Goal: Transaction & Acquisition: Purchase product/service

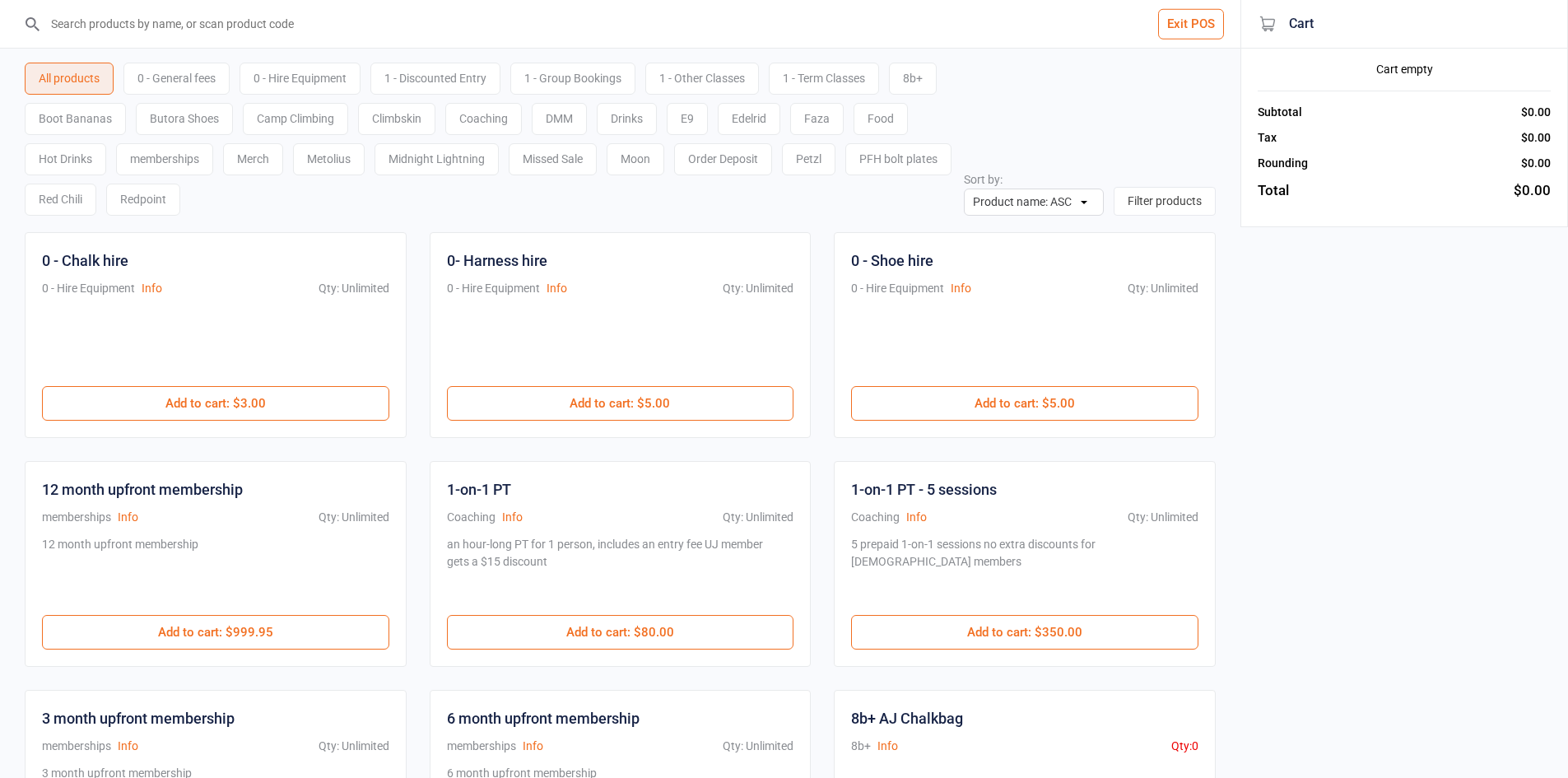
click at [289, 39] on input "search" at bounding box center [630, 23] width 1175 height 48
type input "3"
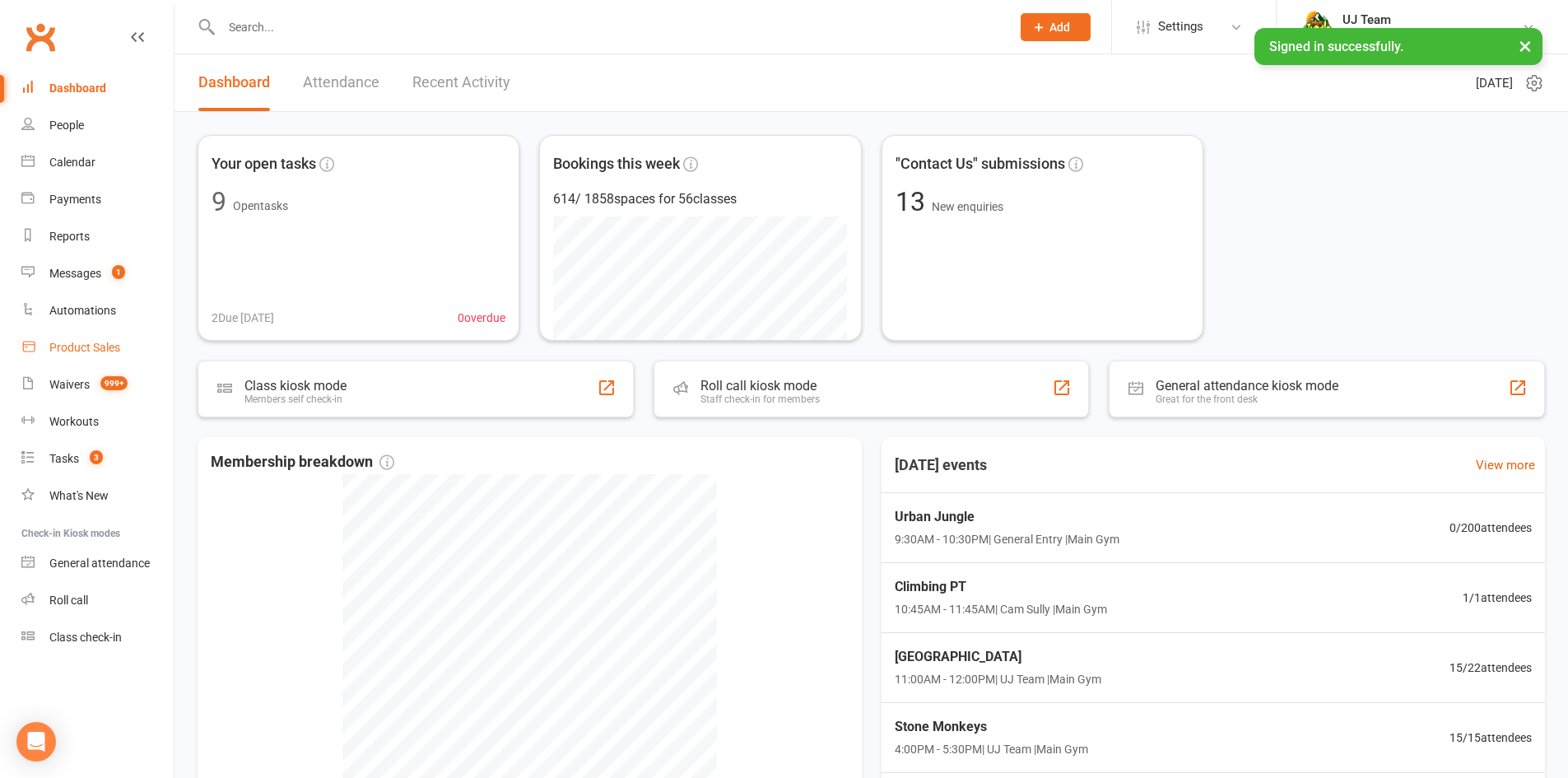
click at [91, 349] on div "Product Sales" at bounding box center [84, 348] width 71 height 13
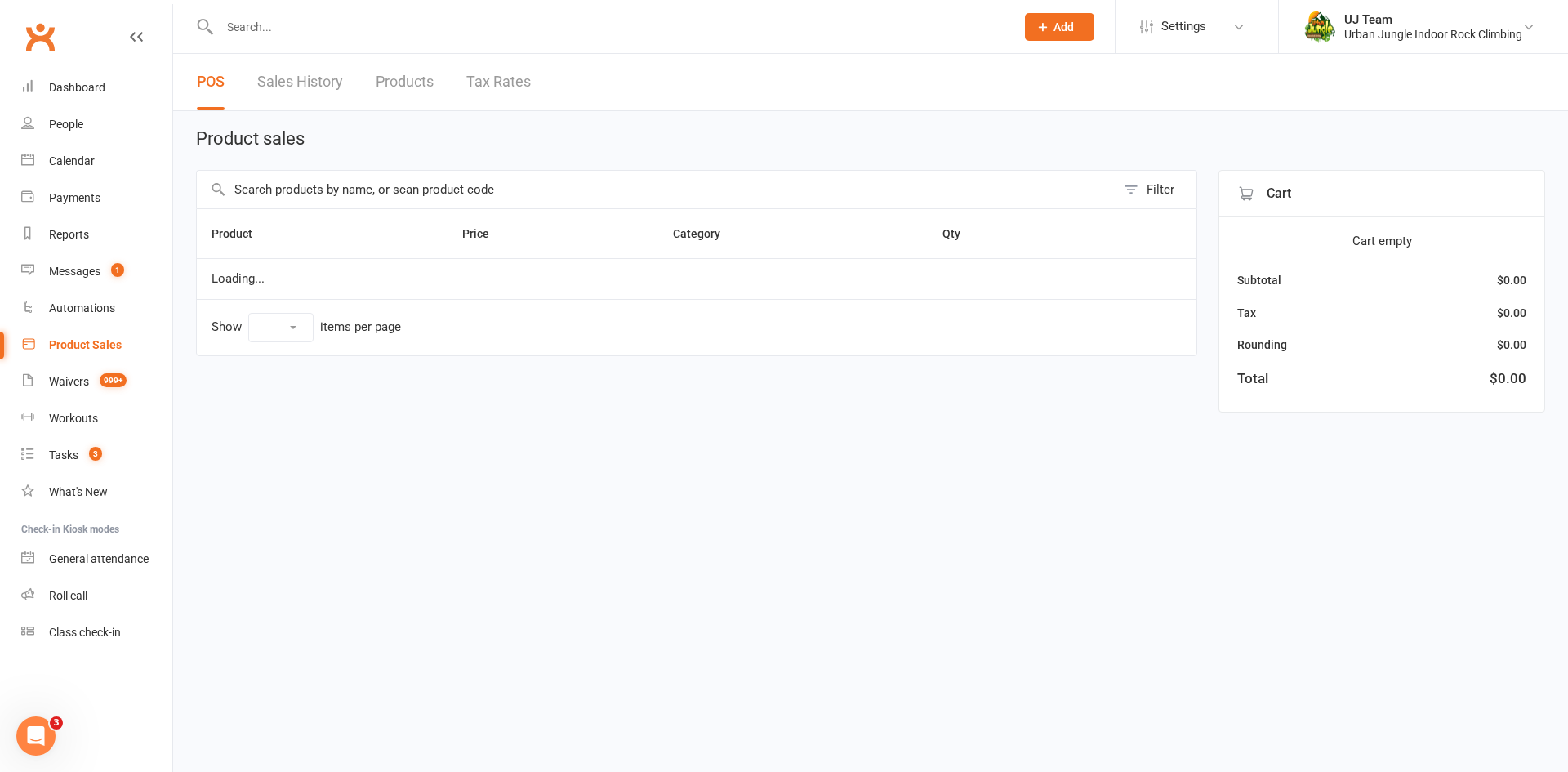
select select "10"
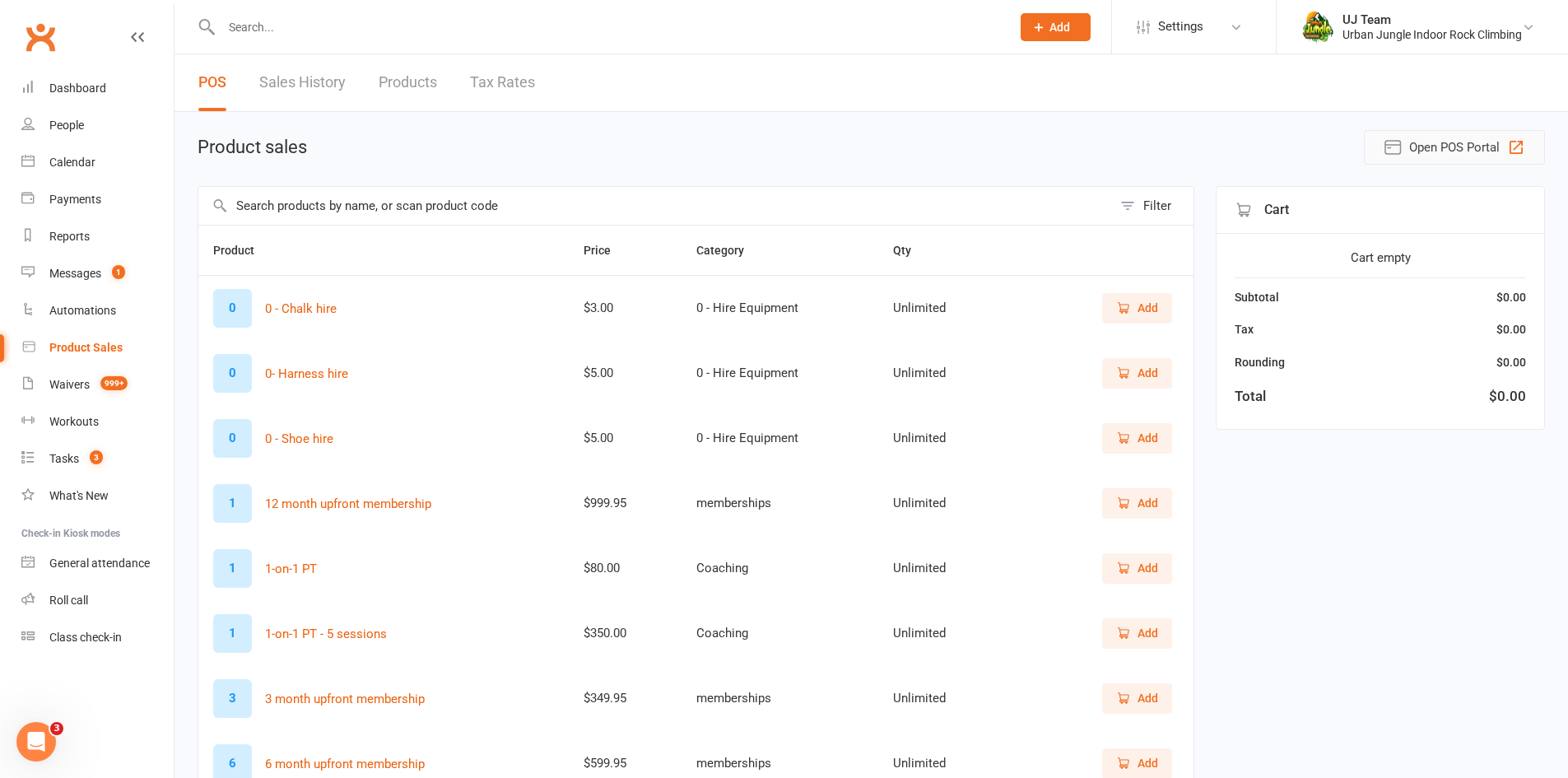
click at [1472, 140] on span "Open POS Portal" at bounding box center [1454, 147] width 91 height 20
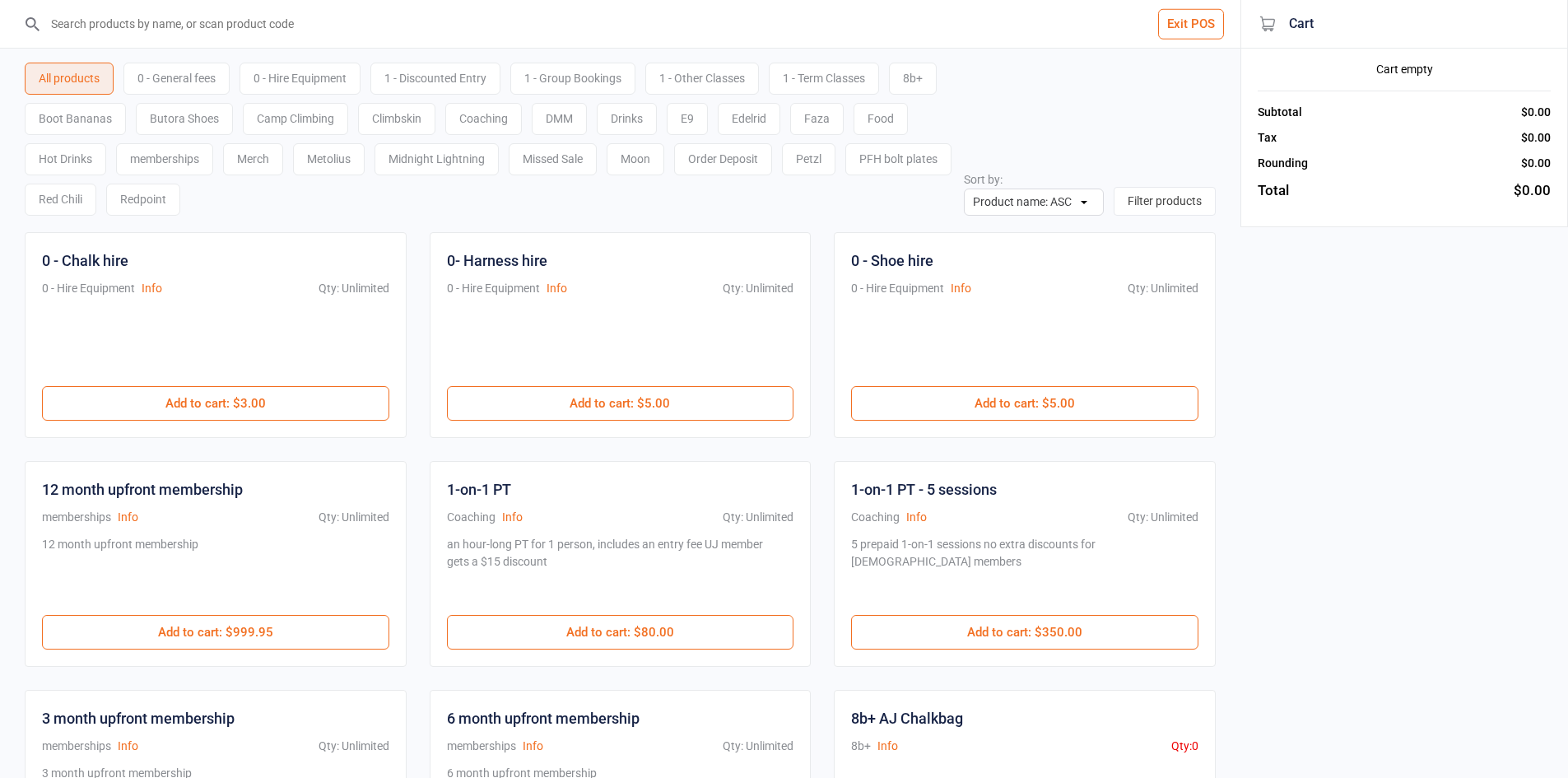
click at [455, 17] on input "search" at bounding box center [630, 23] width 1175 height 48
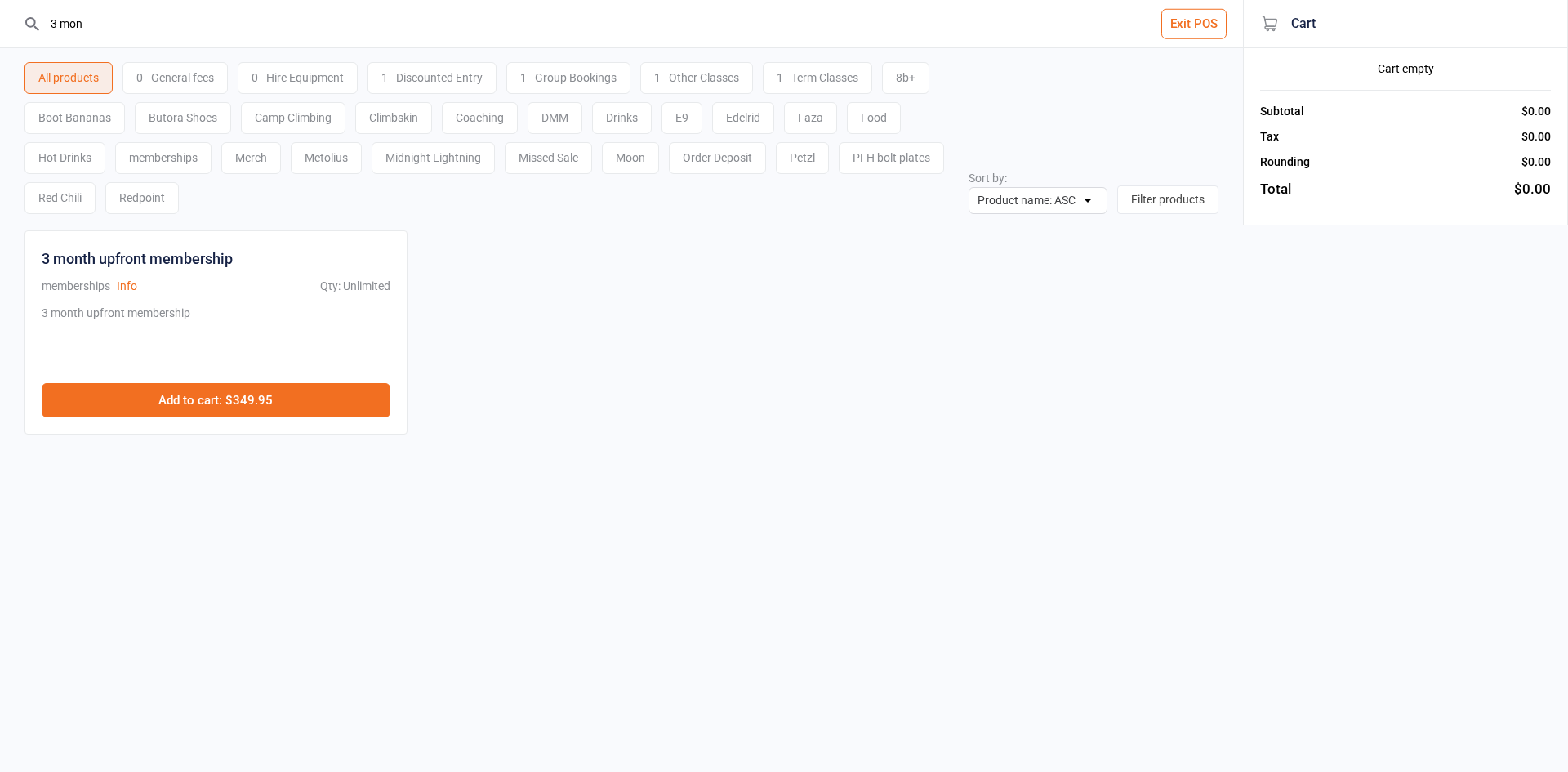
type input "3 mon"
click at [241, 392] on button "Add to cart : $349.95" at bounding box center [216, 400] width 348 height 35
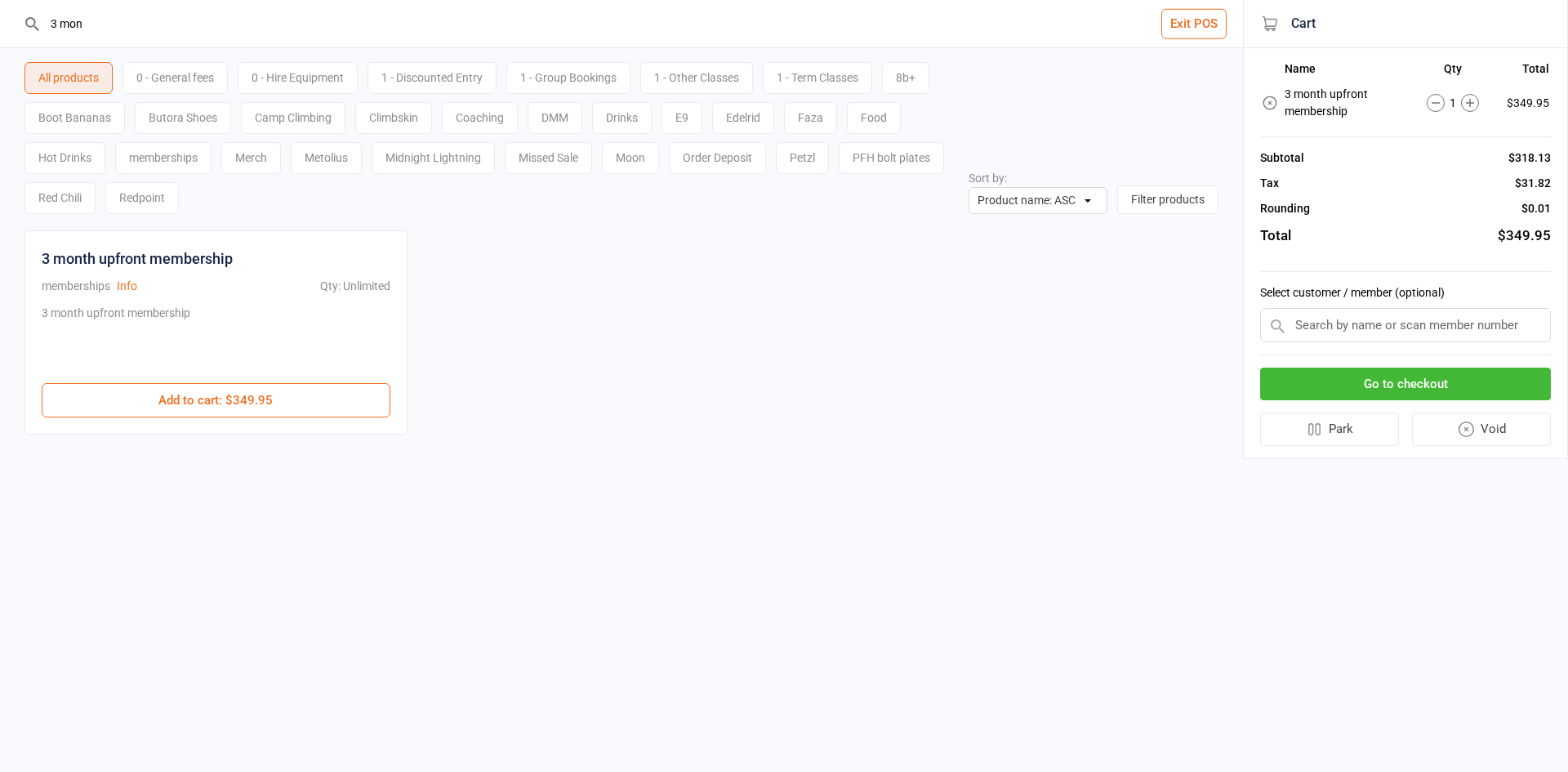
click at [1403, 380] on button "Go to checkout" at bounding box center [1406, 385] width 290 height 34
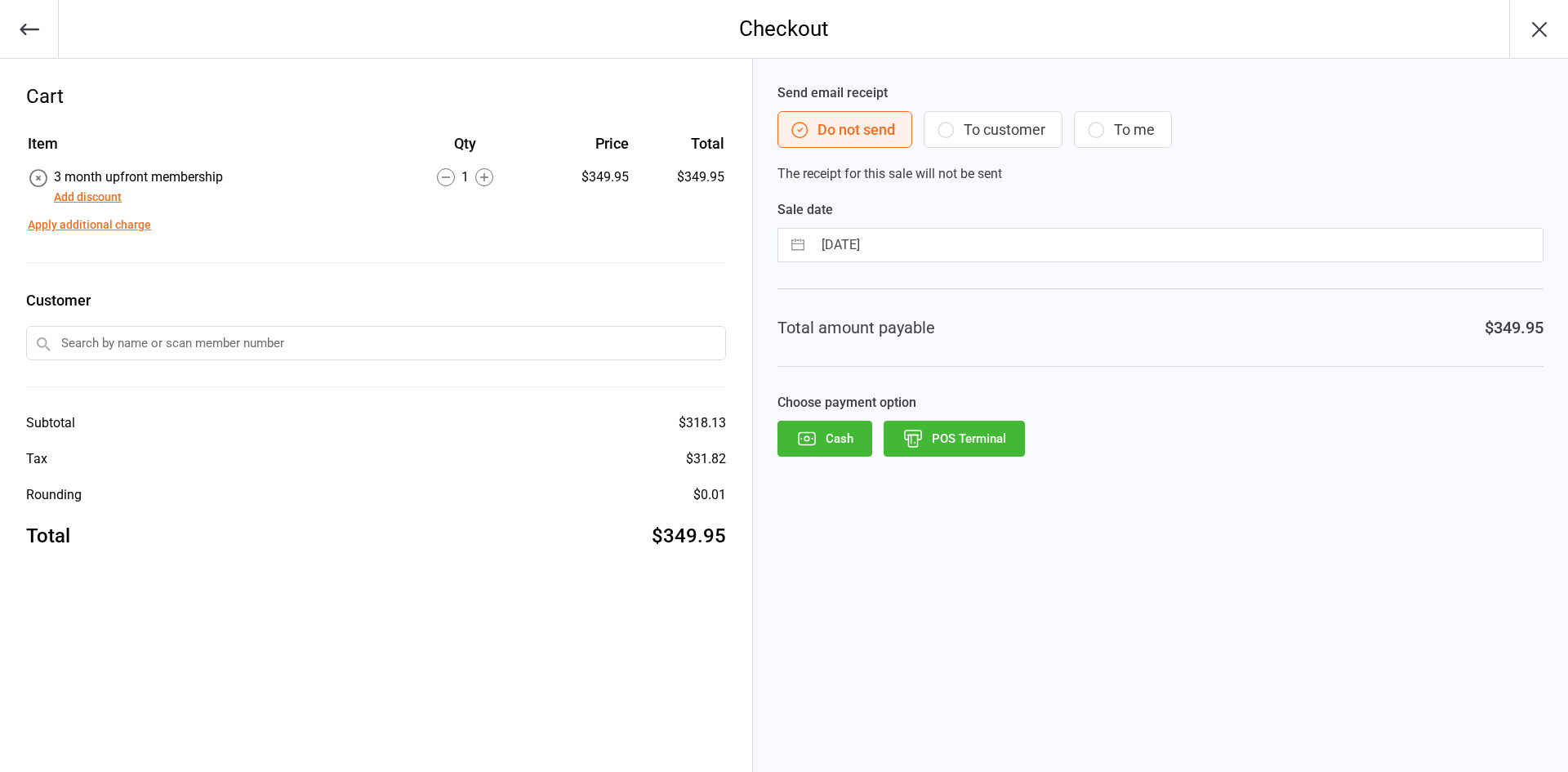
click at [142, 345] on input "text" at bounding box center [376, 343] width 700 height 35
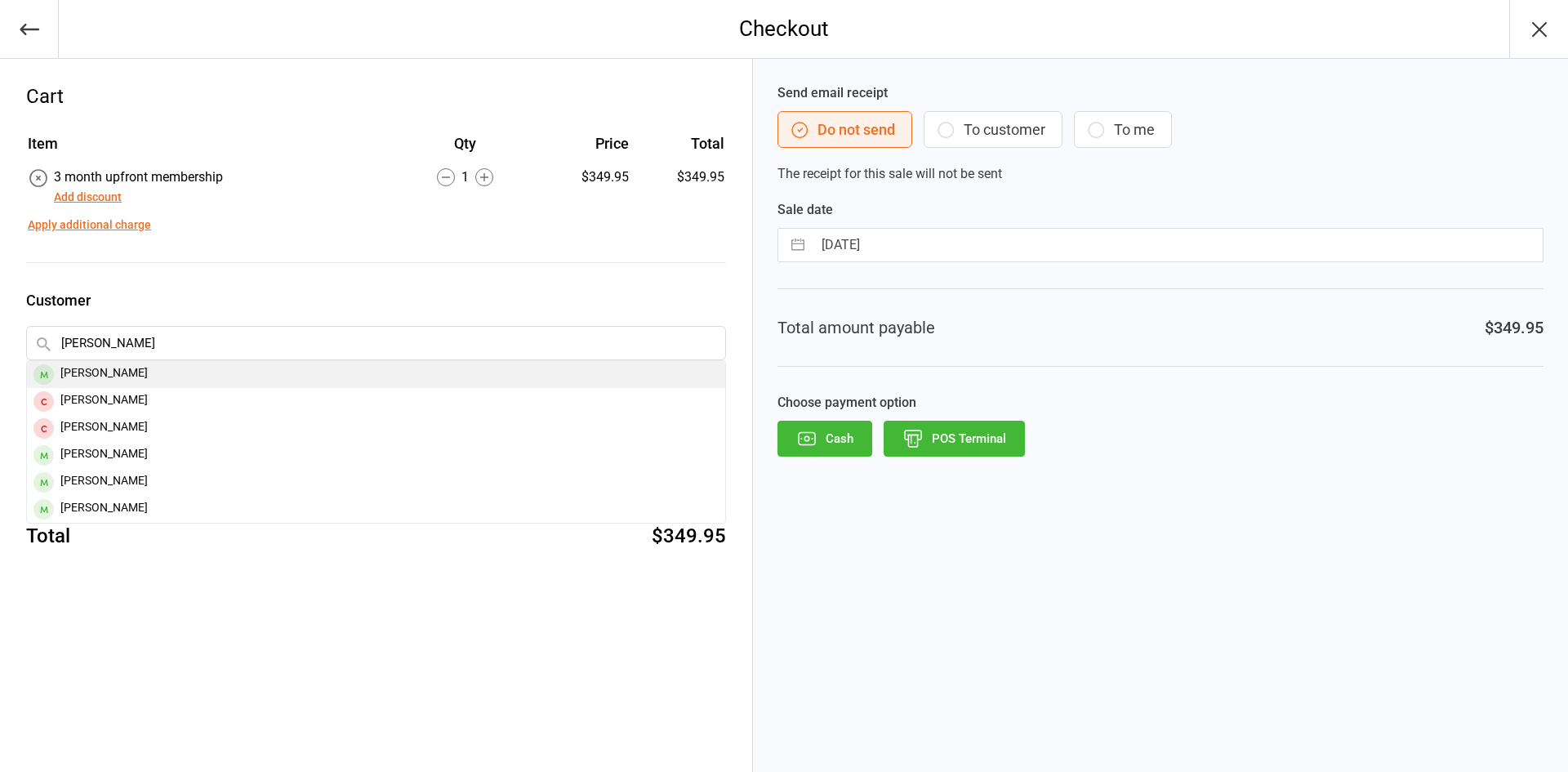
type input "thomas erkes"
click at [151, 373] on div "Thomas Erkes" at bounding box center [376, 374] width 698 height 27
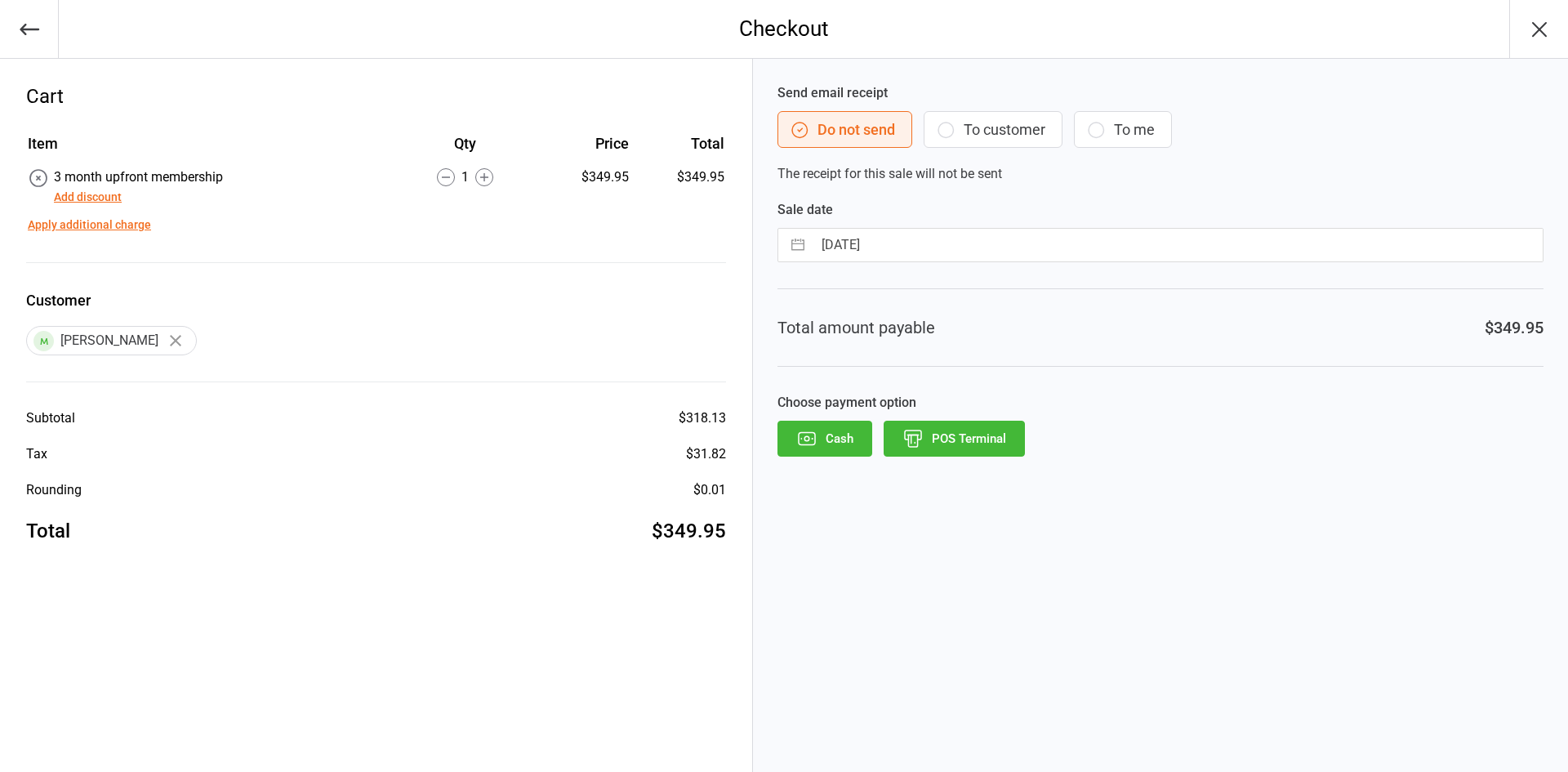
click at [944, 127] on icon "button" at bounding box center [946, 130] width 20 height 20
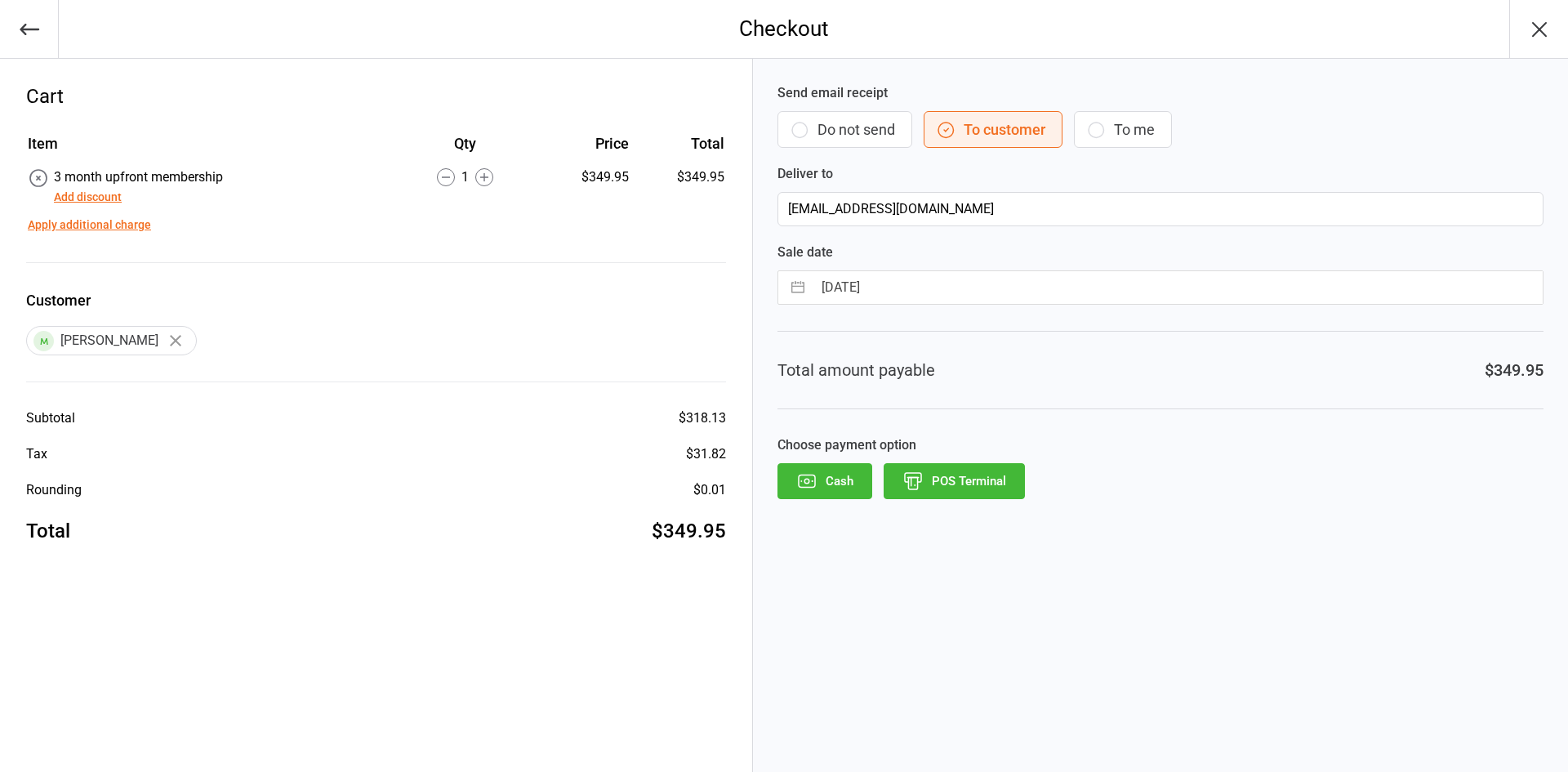
click at [977, 480] on button "POS Terminal" at bounding box center [954, 481] width 142 height 36
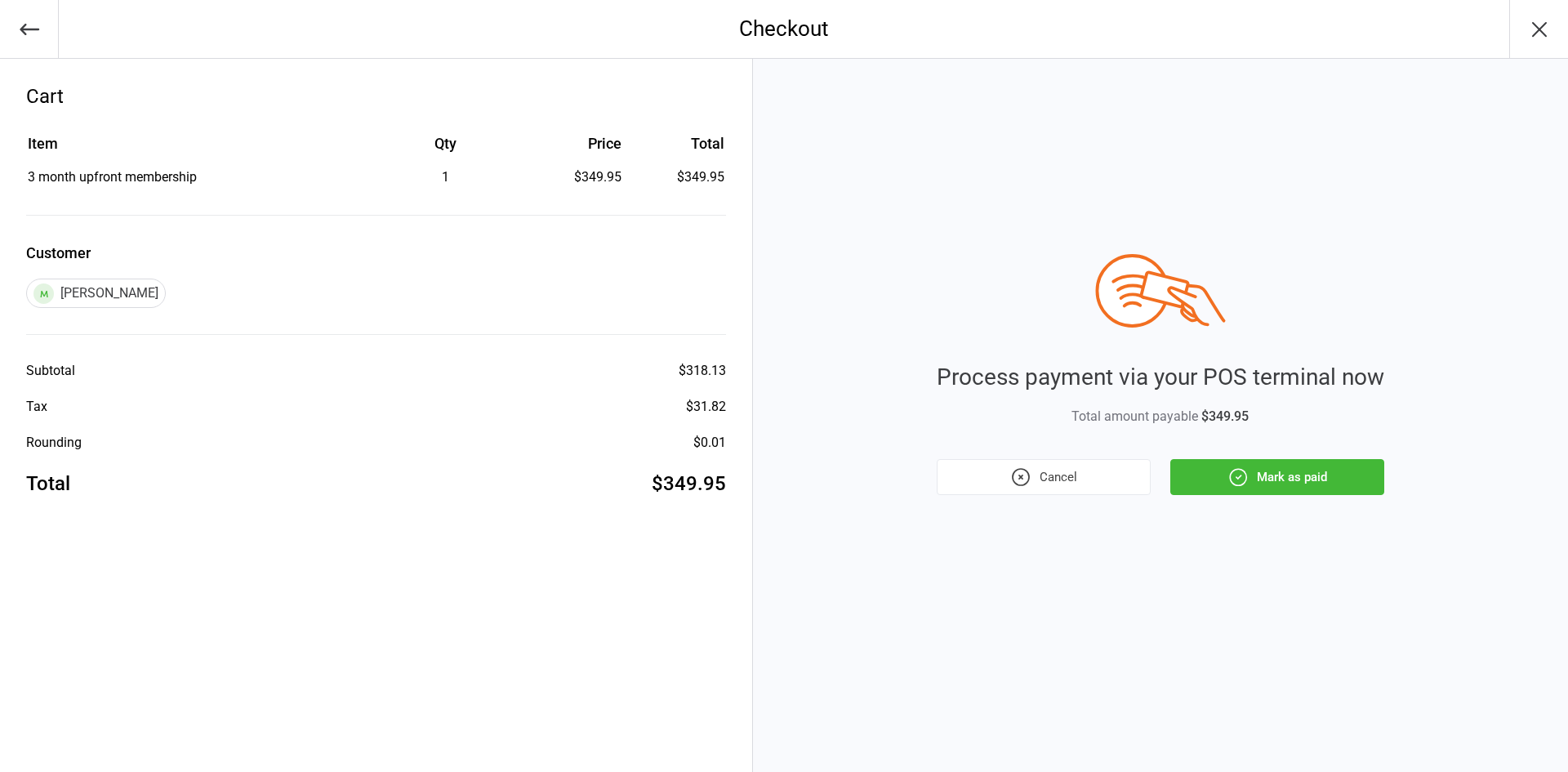
click at [1245, 480] on icon "button" at bounding box center [1238, 477] width 21 height 21
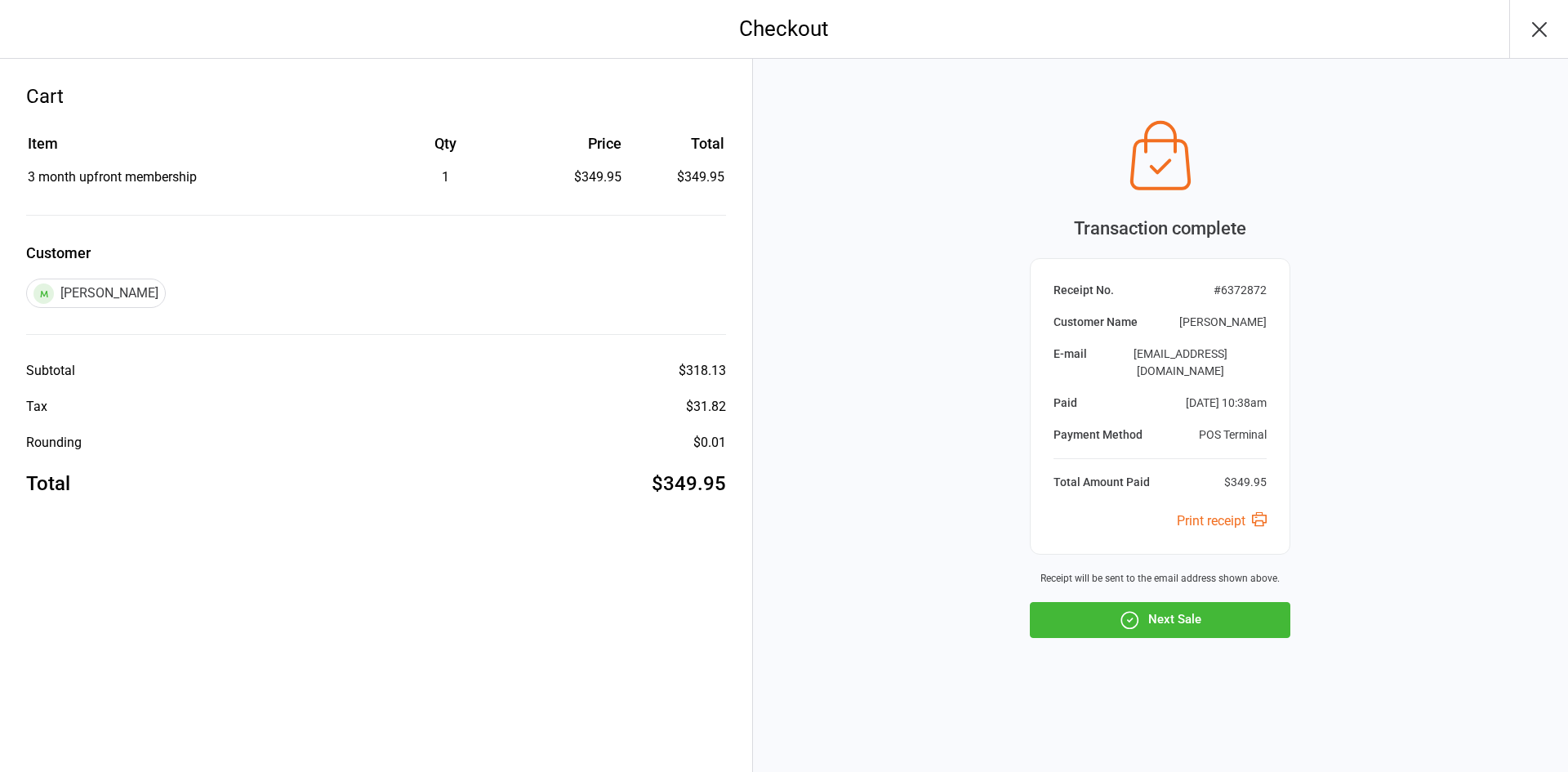
click at [1196, 604] on button "Next Sale" at bounding box center [1160, 620] width 260 height 36
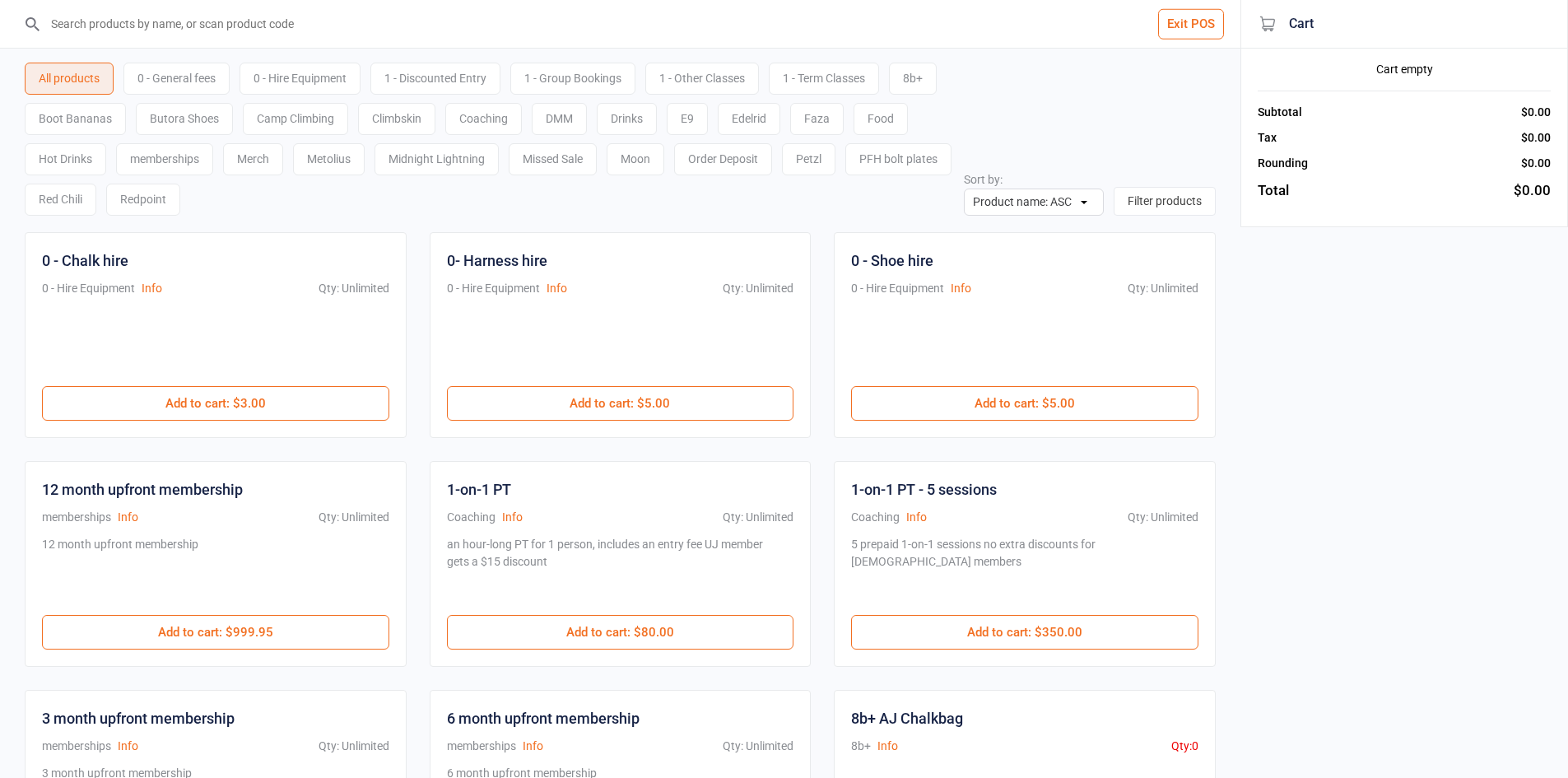
click at [208, 35] on input "search" at bounding box center [630, 23] width 1175 height 48
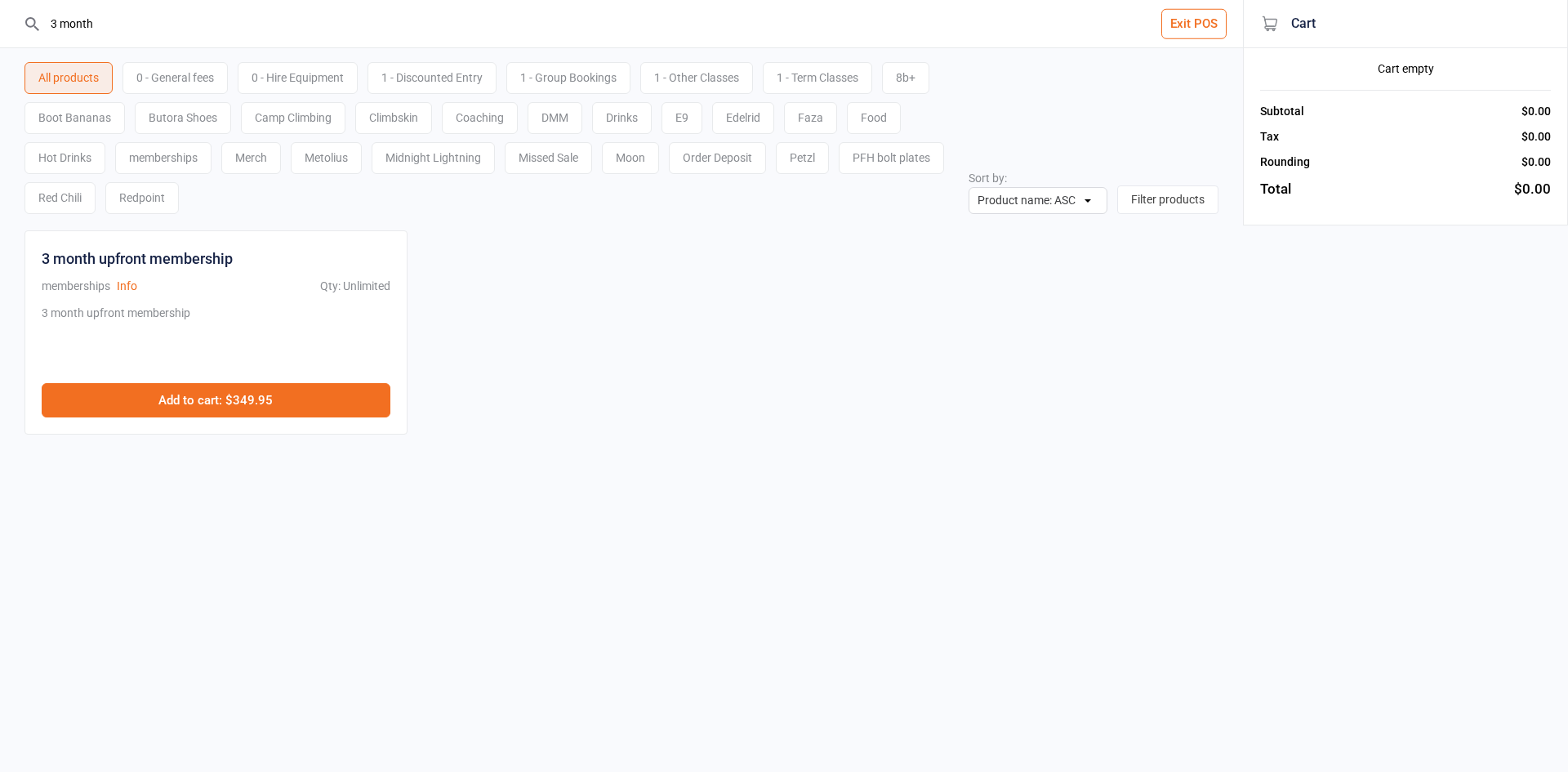
type input "3 month"
click at [278, 405] on button "Add to cart : $349.95" at bounding box center [216, 400] width 348 height 35
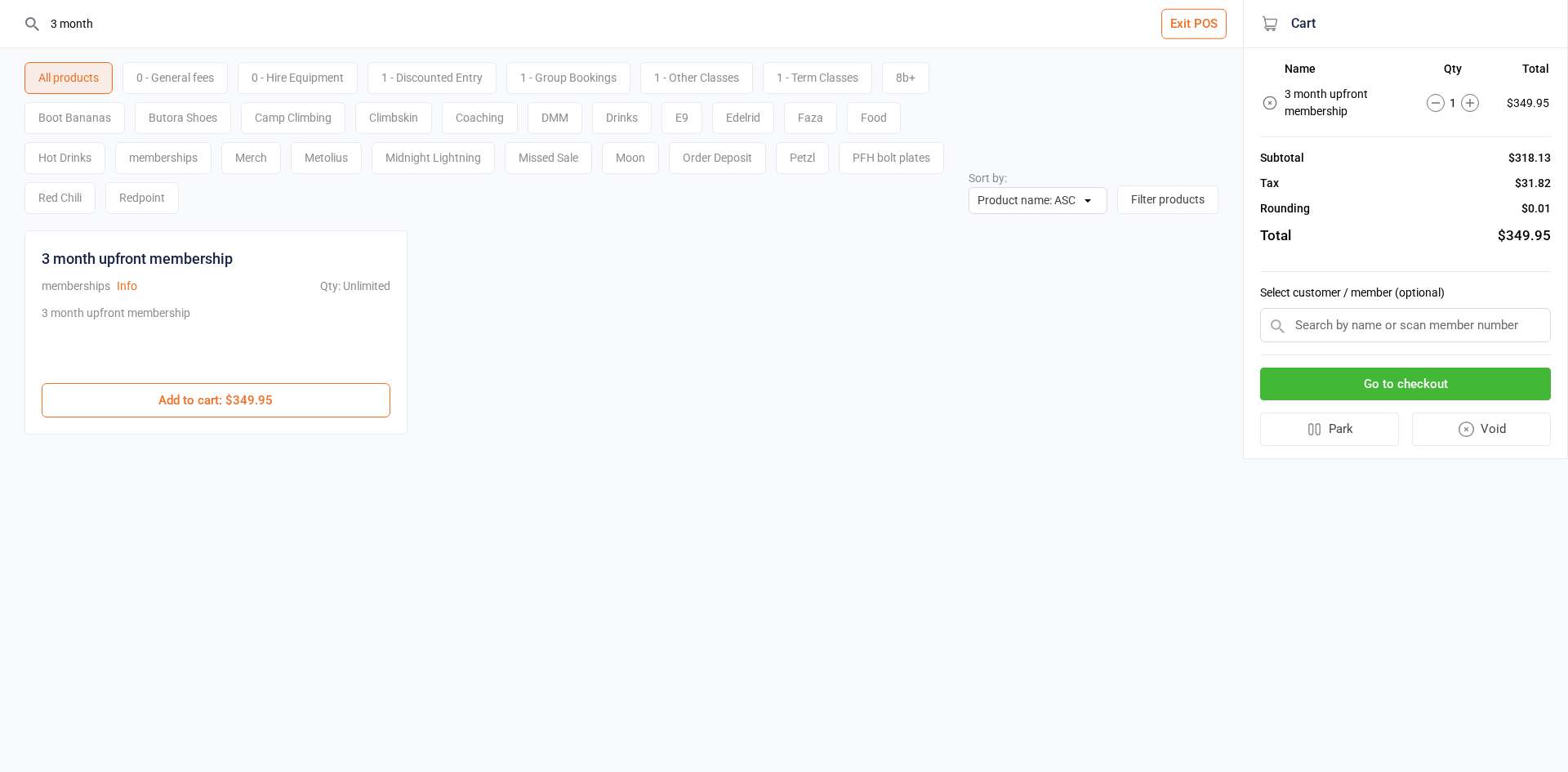
click at [1346, 317] on input "text" at bounding box center [1406, 325] width 290 height 35
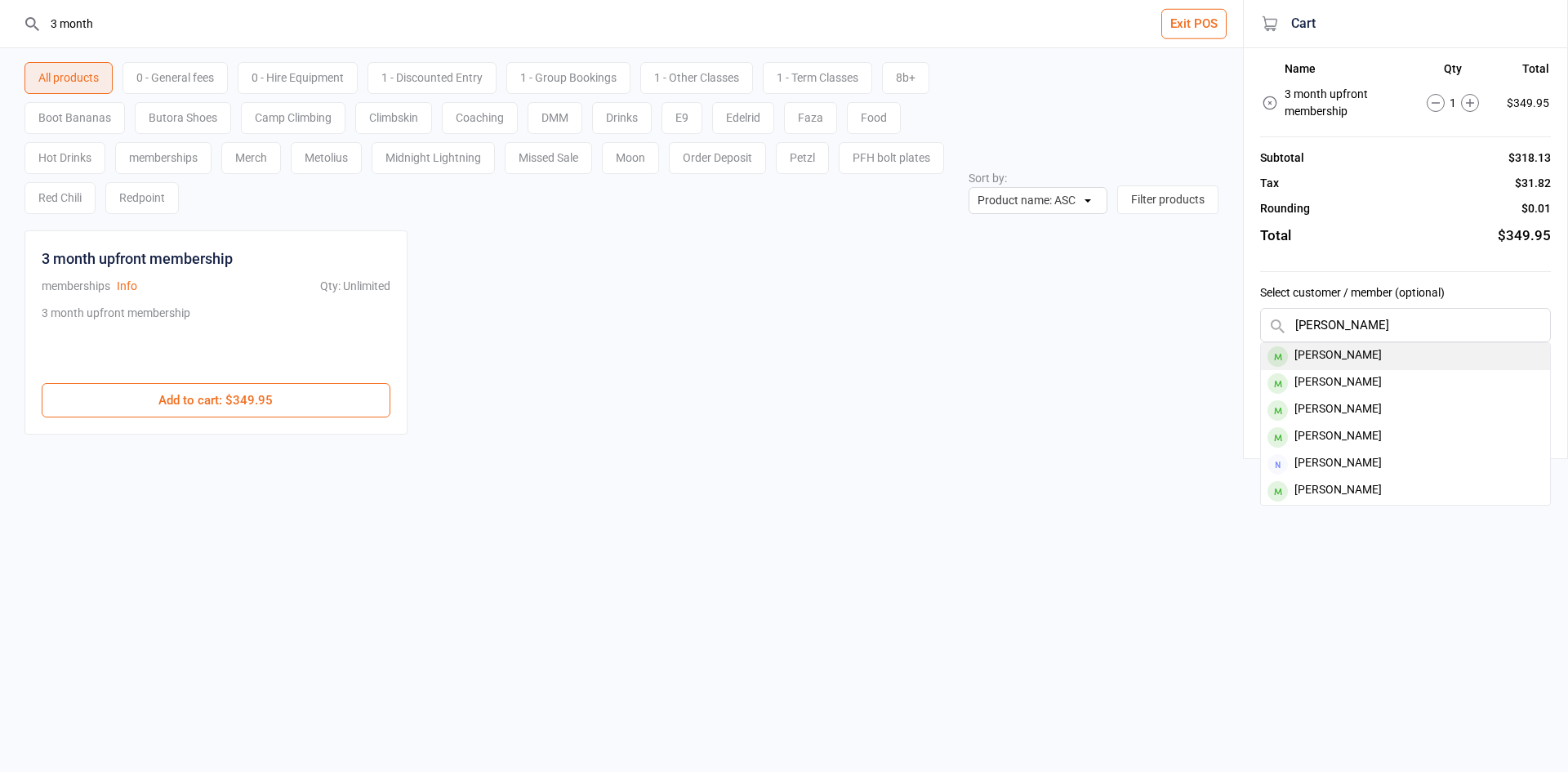
type input "Jacinta Symon"
click at [1311, 356] on div "Jacinta Symons" at bounding box center [1405, 357] width 290 height 27
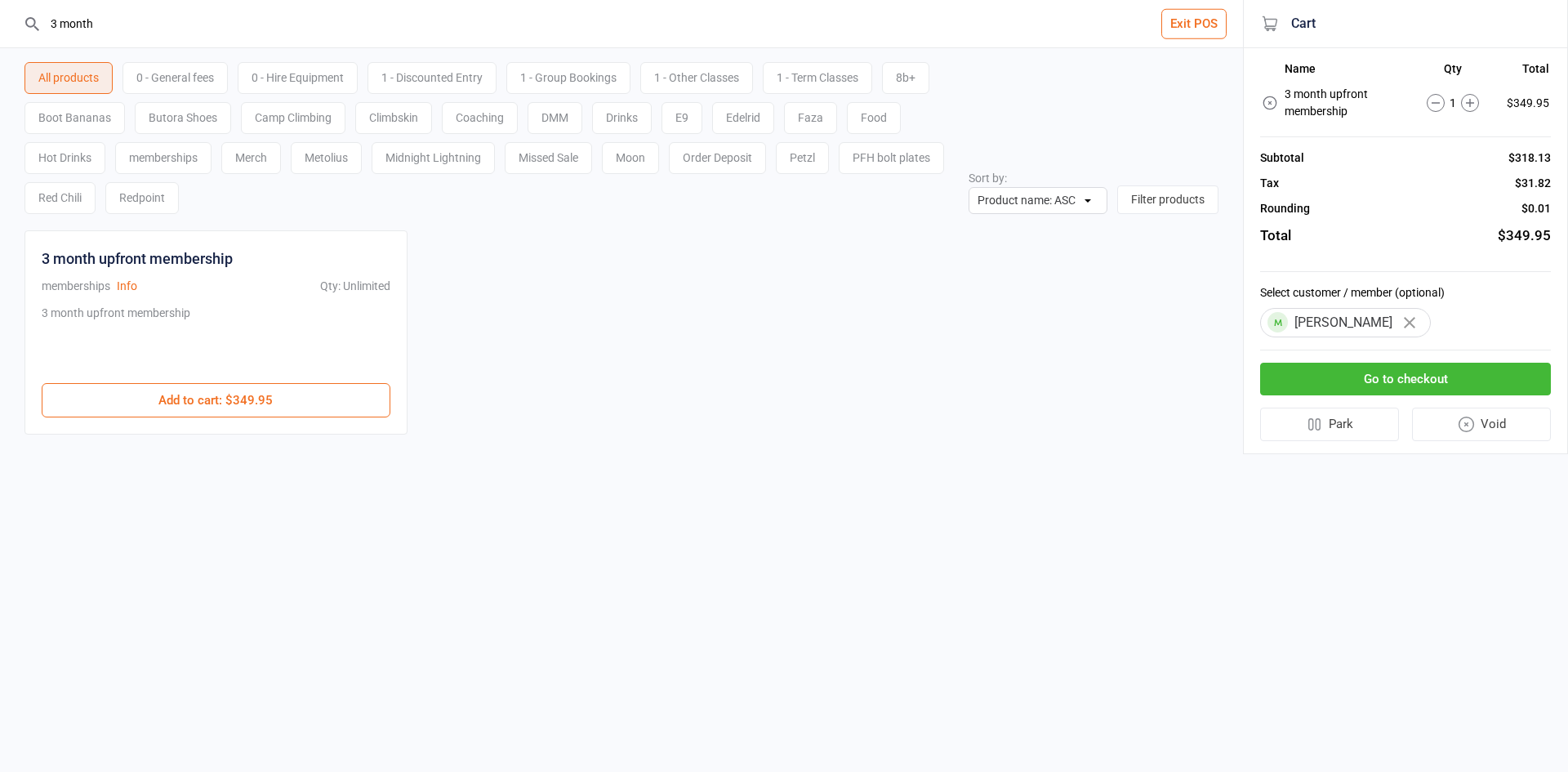
click at [1457, 364] on button "Go to checkout" at bounding box center [1406, 380] width 290 height 34
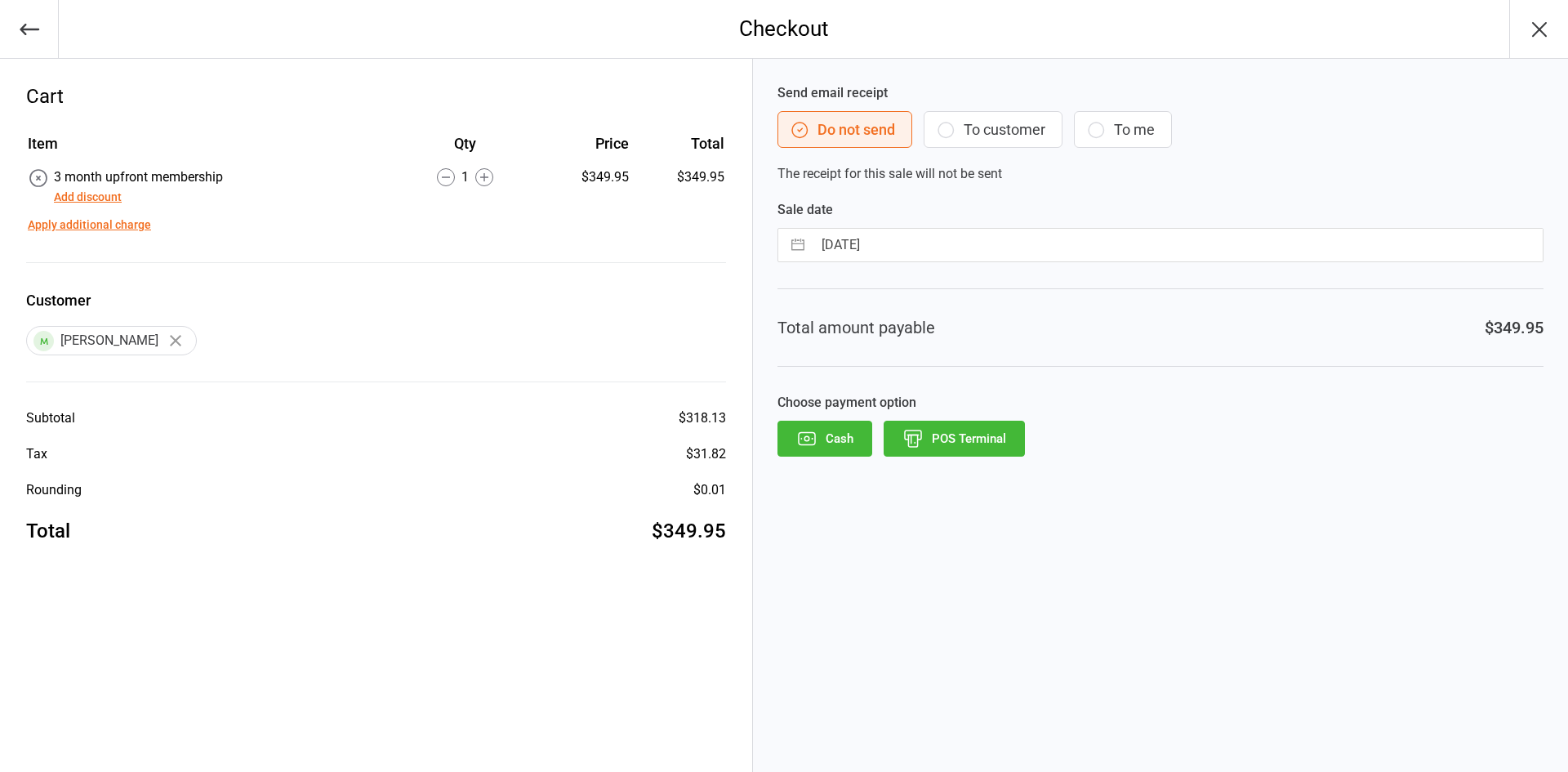
click at [1058, 123] on button "To customer" at bounding box center [993, 129] width 139 height 37
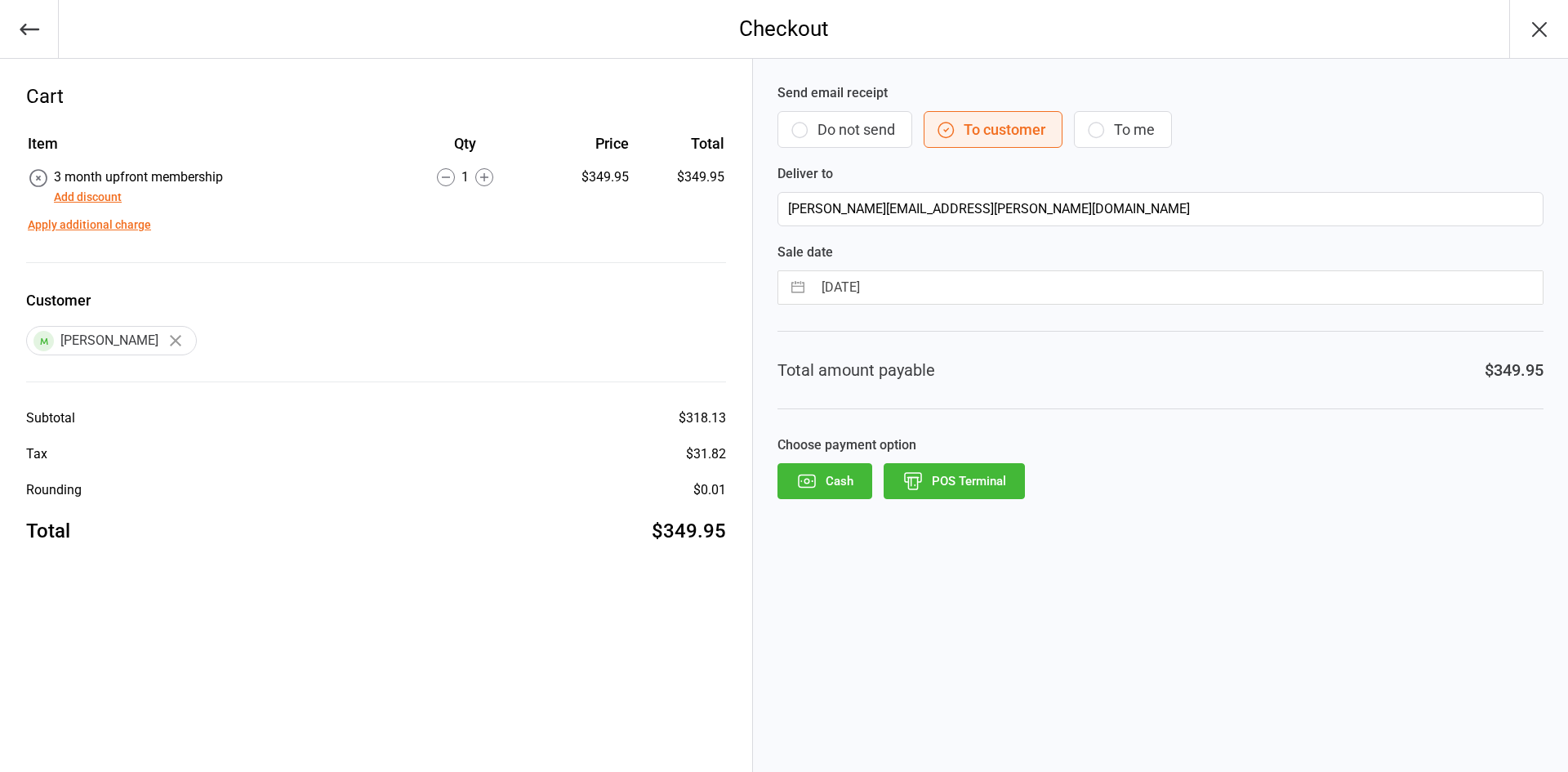
click at [938, 480] on button "POS Terminal" at bounding box center [954, 481] width 142 height 36
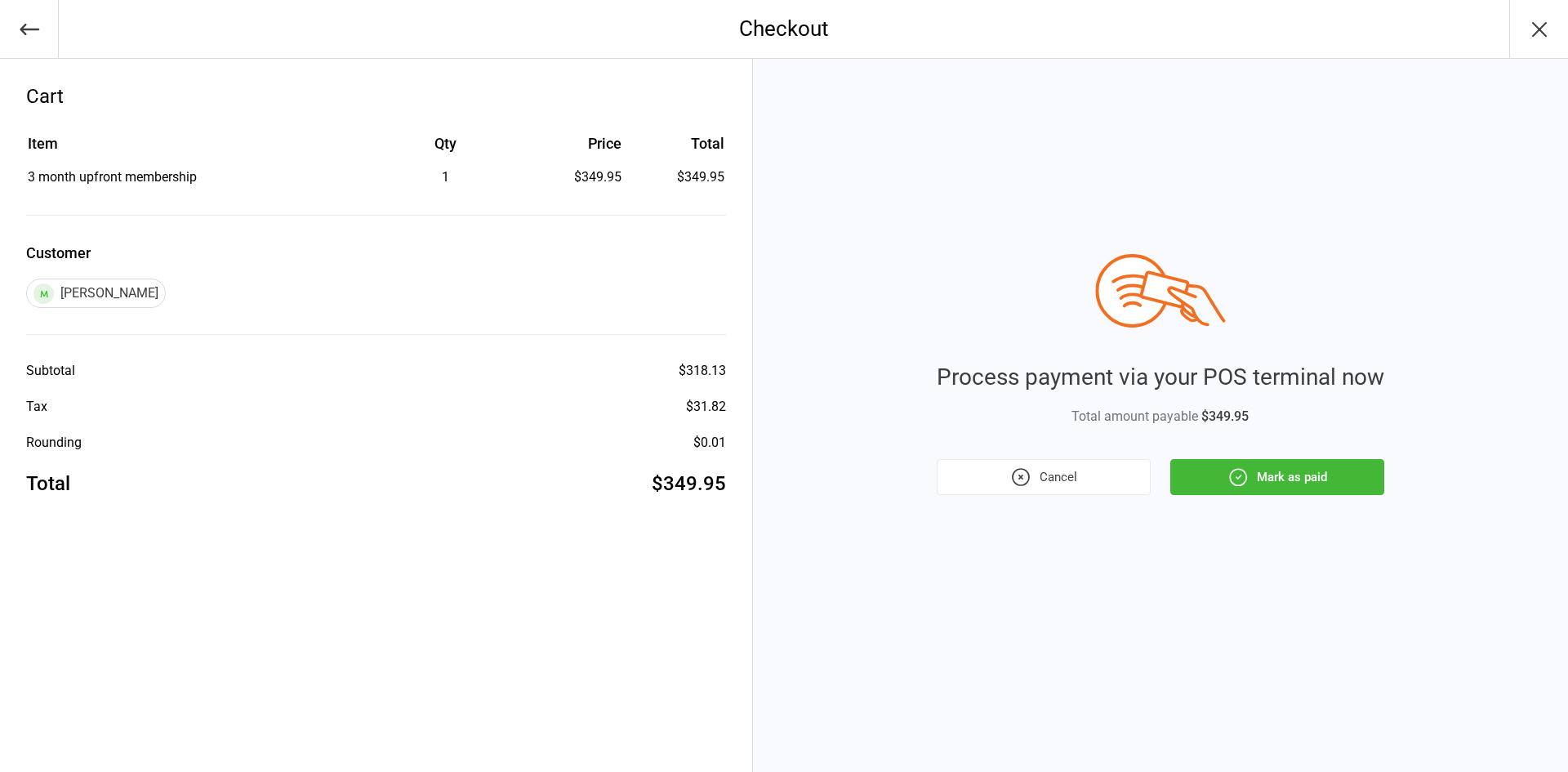
click at [1361, 480] on button "Mark as paid" at bounding box center [1278, 477] width 214 height 36
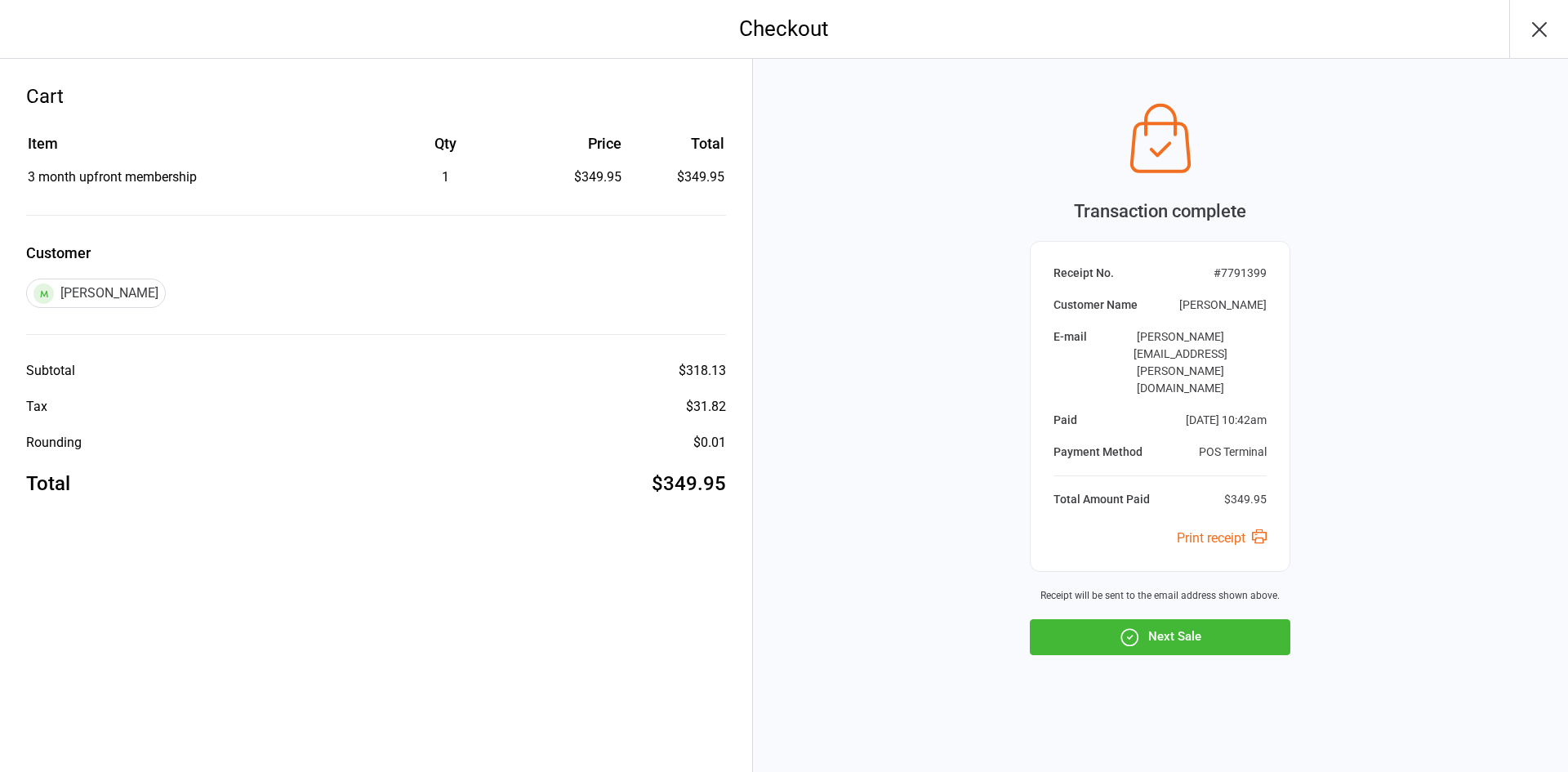
click at [1236, 620] on button "Next Sale" at bounding box center [1160, 637] width 260 height 36
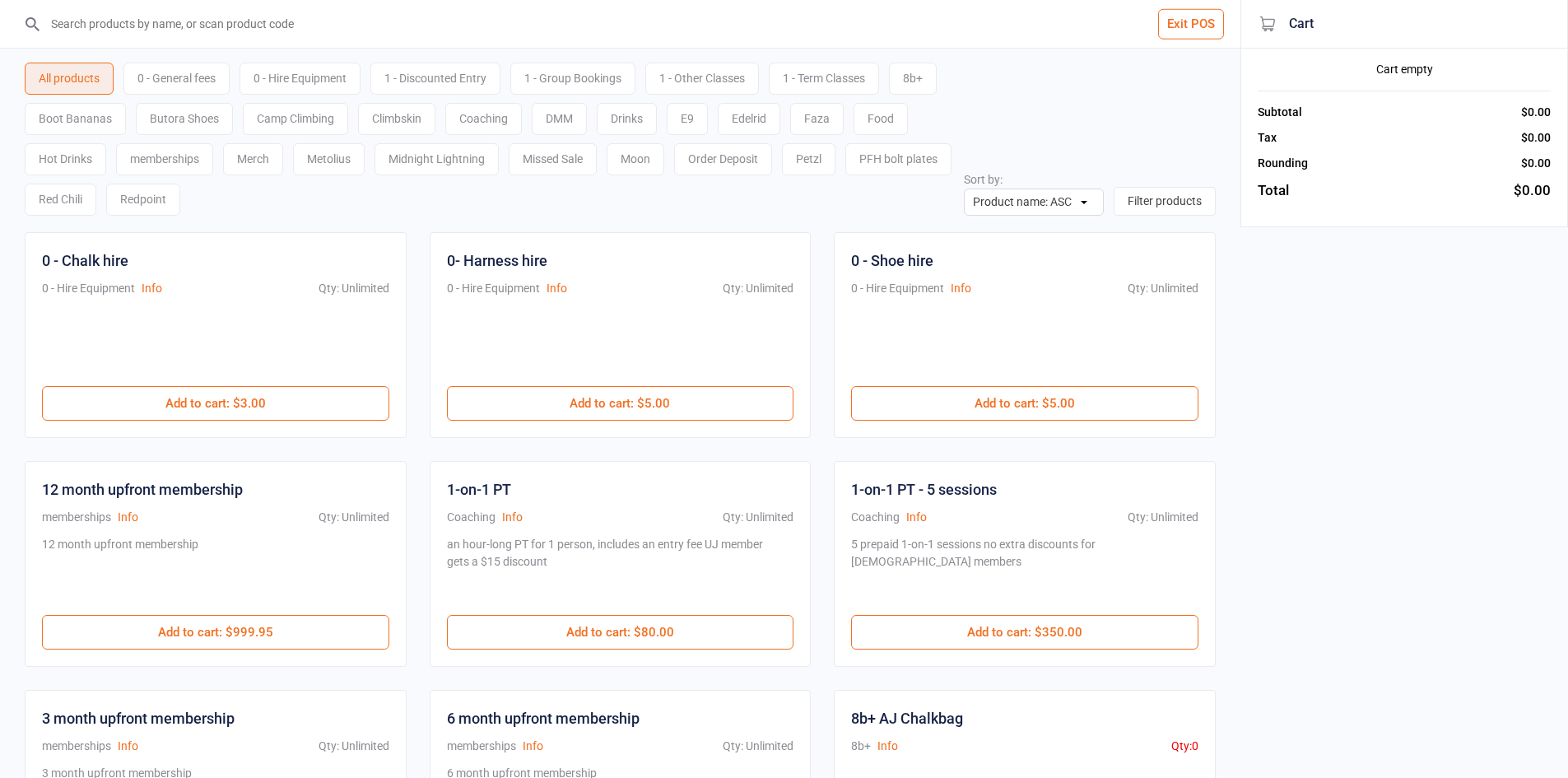
click at [242, 30] on input "search" at bounding box center [630, 23] width 1175 height 48
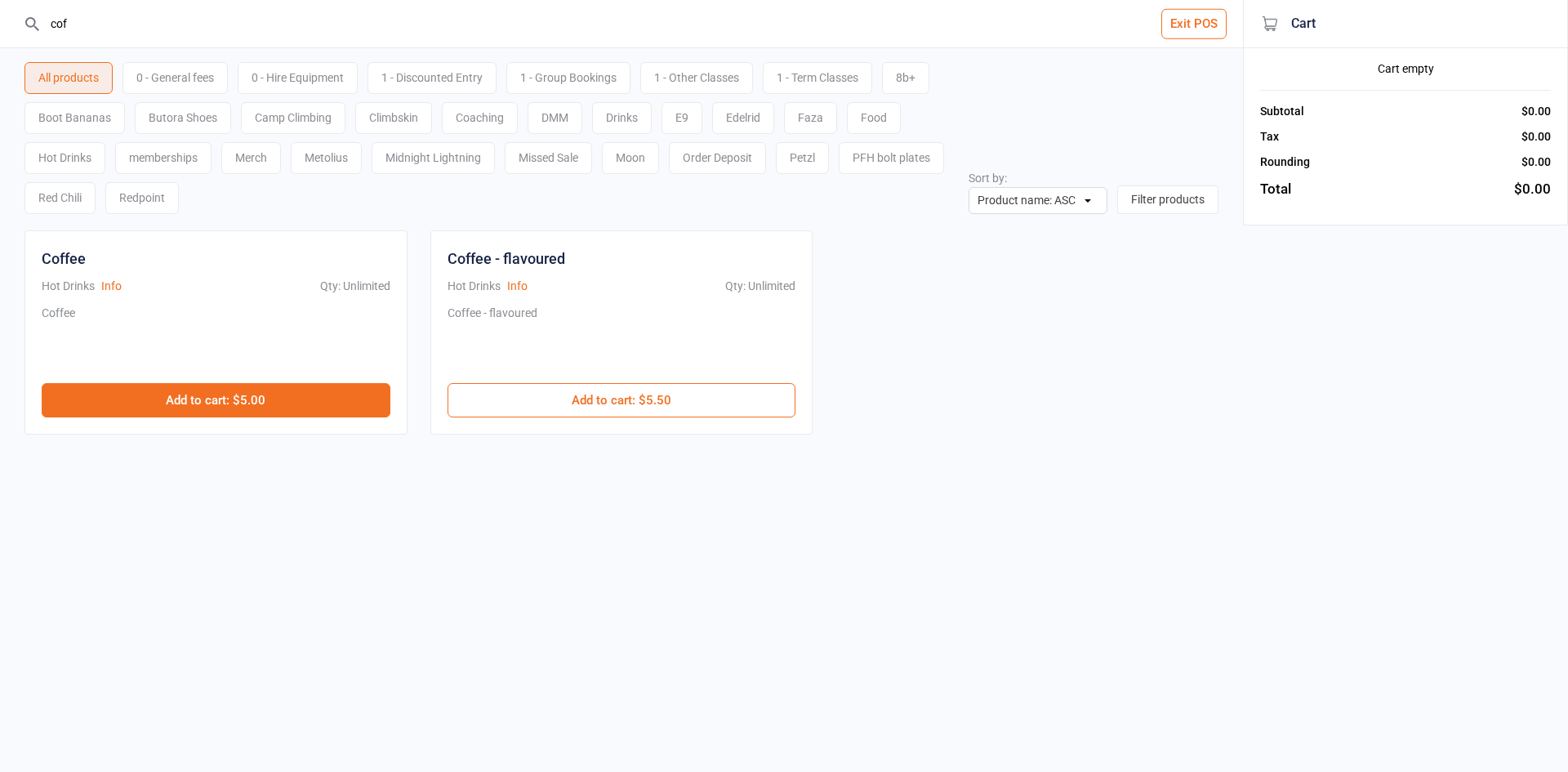
type input "cof"
click at [217, 393] on button "Add to cart : $5.00" at bounding box center [216, 400] width 348 height 35
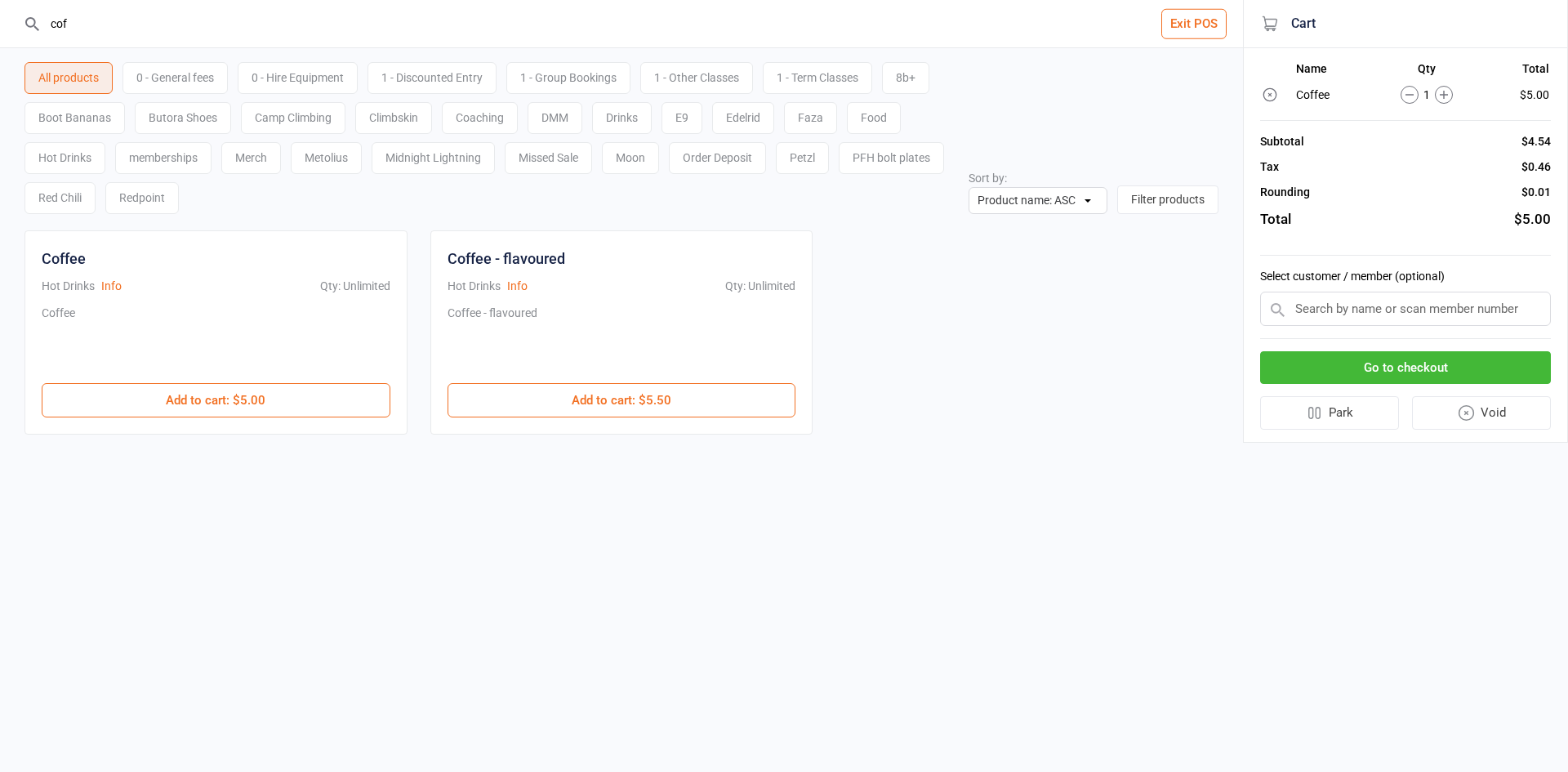
click at [1514, 363] on button "Go to checkout" at bounding box center [1406, 368] width 290 height 34
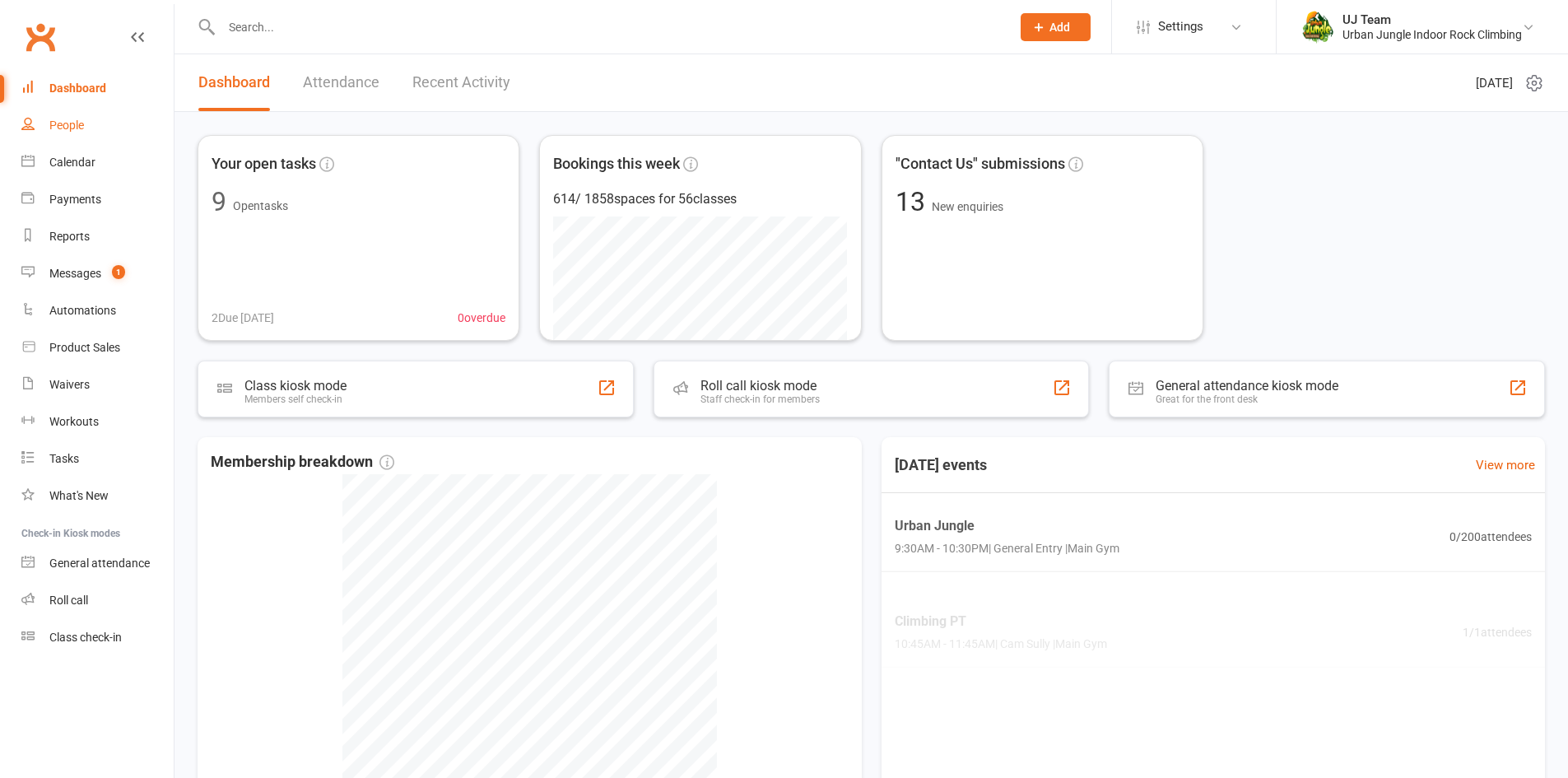
click at [35, 123] on link "People" at bounding box center [98, 125] width 153 height 37
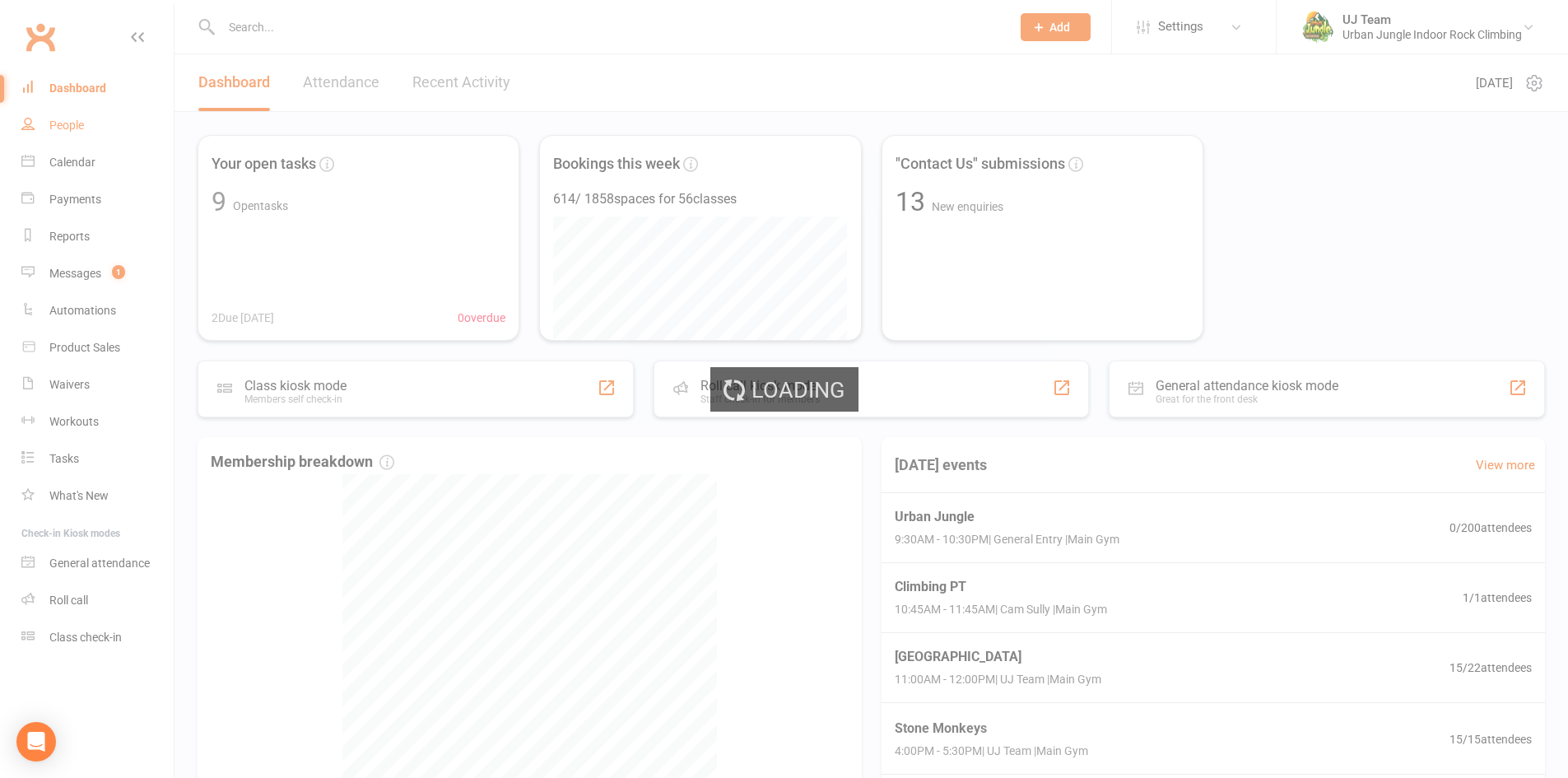
select select "100"
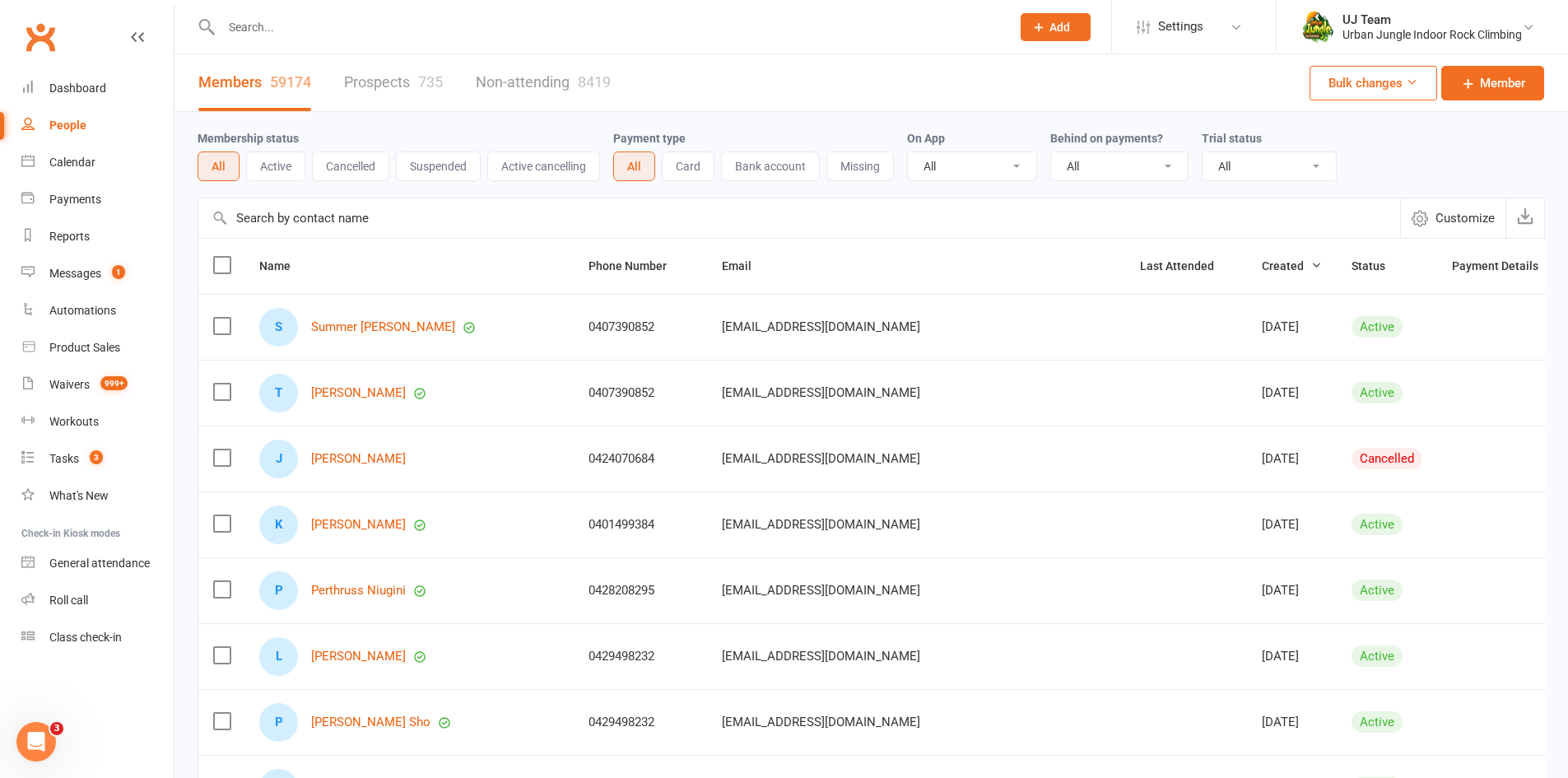
click at [283, 35] on input "text" at bounding box center [608, 27] width 783 height 23
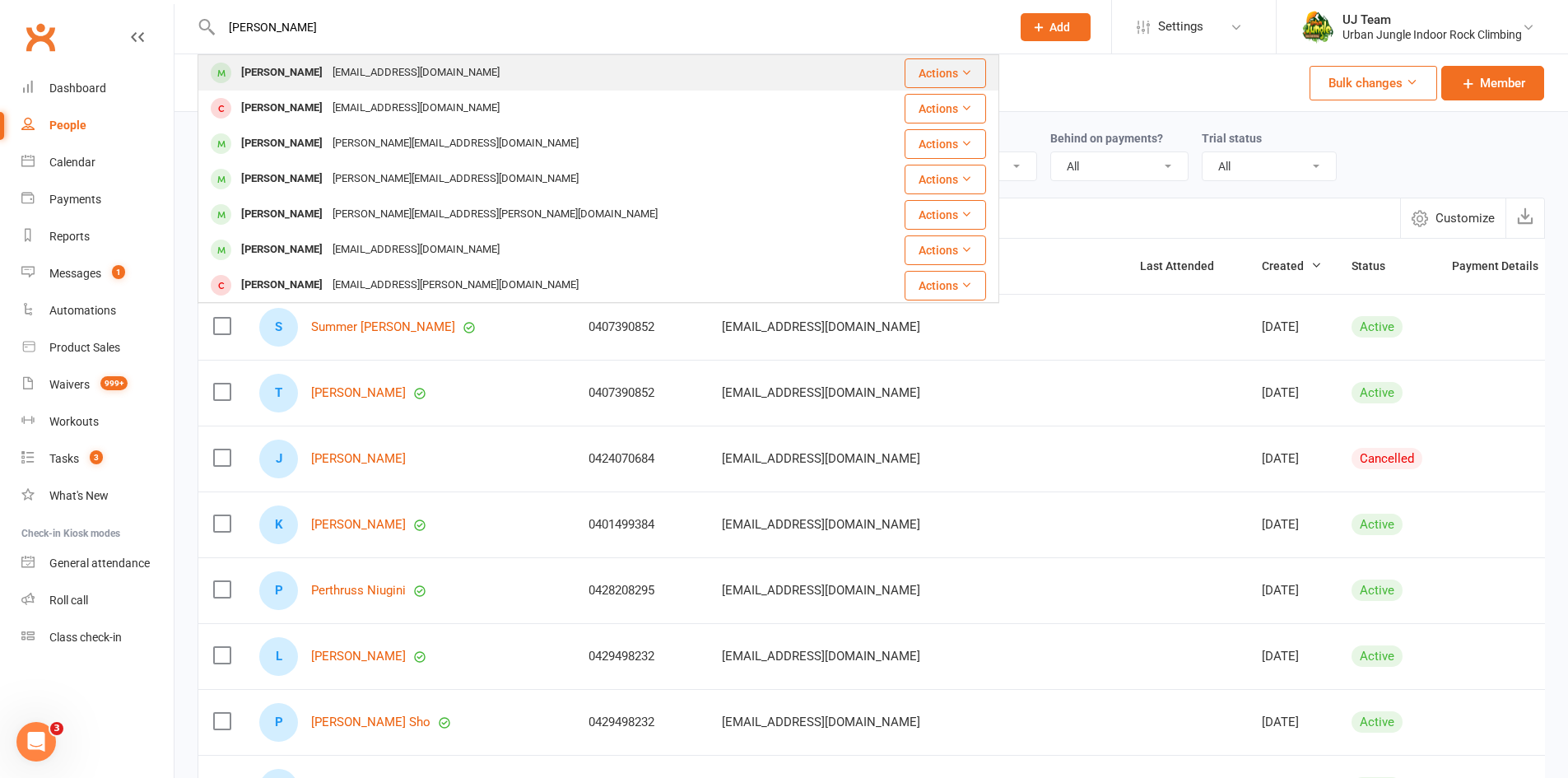
type input "thoimas erkes"
click at [408, 70] on div "thomasjohnerkes@gmail.com" at bounding box center [416, 73] width 177 height 24
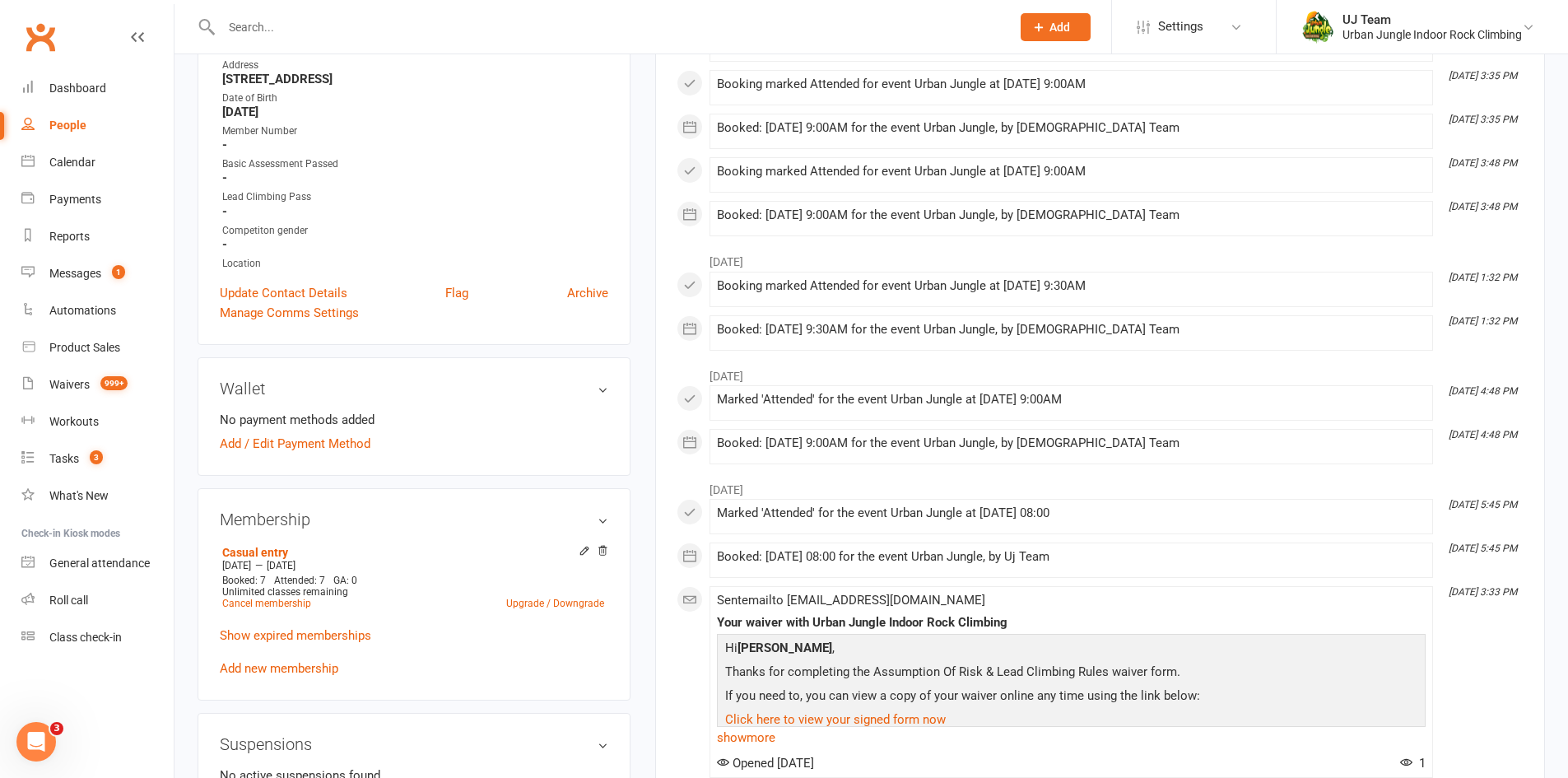
scroll to position [741, 0]
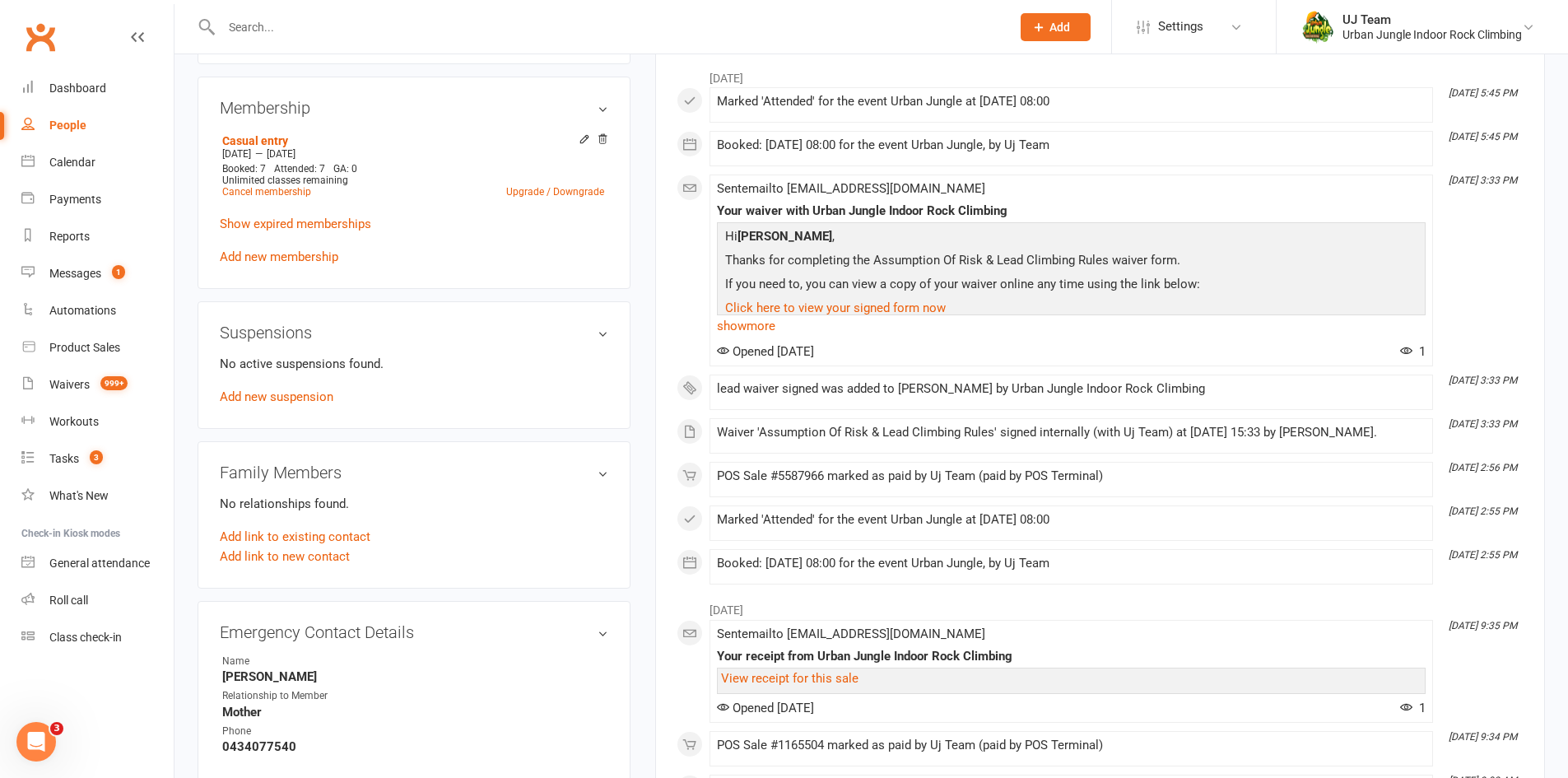
click at [295, 255] on link "Add new membership" at bounding box center [279, 257] width 119 height 15
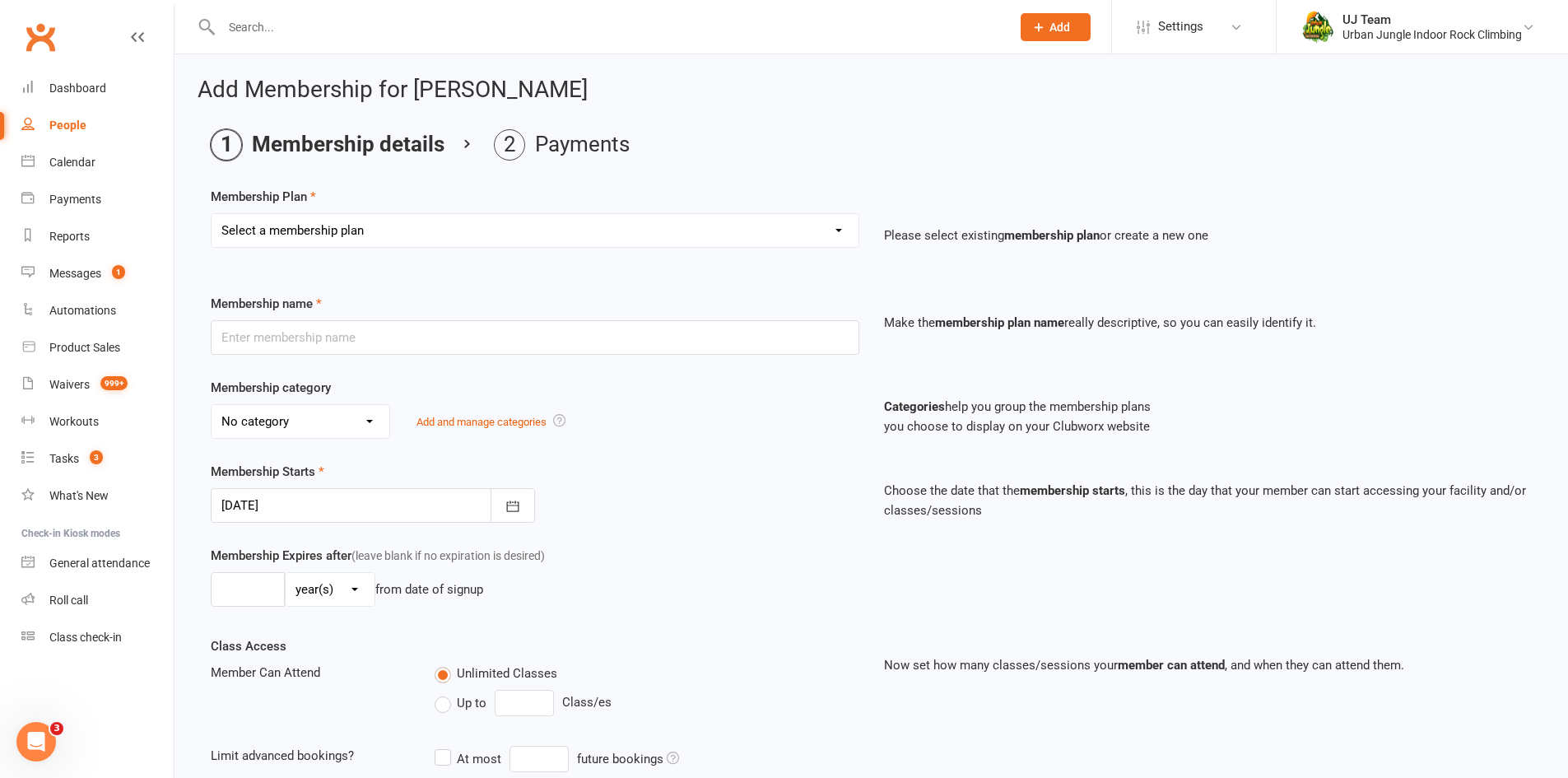
click at [472, 234] on select "Select a membership plan Create new Membership Plan 10 visit Pass 10 visit Pass…" at bounding box center [535, 230] width 647 height 33
click at [647, 235] on select "Select a membership plan Create new Membership Plan 10 visit Pass 10 visit Pass…" at bounding box center [535, 230] width 647 height 33
click at [436, 329] on input "text" at bounding box center [535, 338] width 648 height 35
click at [694, 406] on div "No category ATP COVID 19 Bookings Direct Debit memberships General Online booki…" at bounding box center [535, 421] width 648 height 35
click at [429, 234] on select "Select a membership plan Create new Membership Plan 10 visit Pass 10 visit Pass…" at bounding box center [535, 230] width 647 height 33
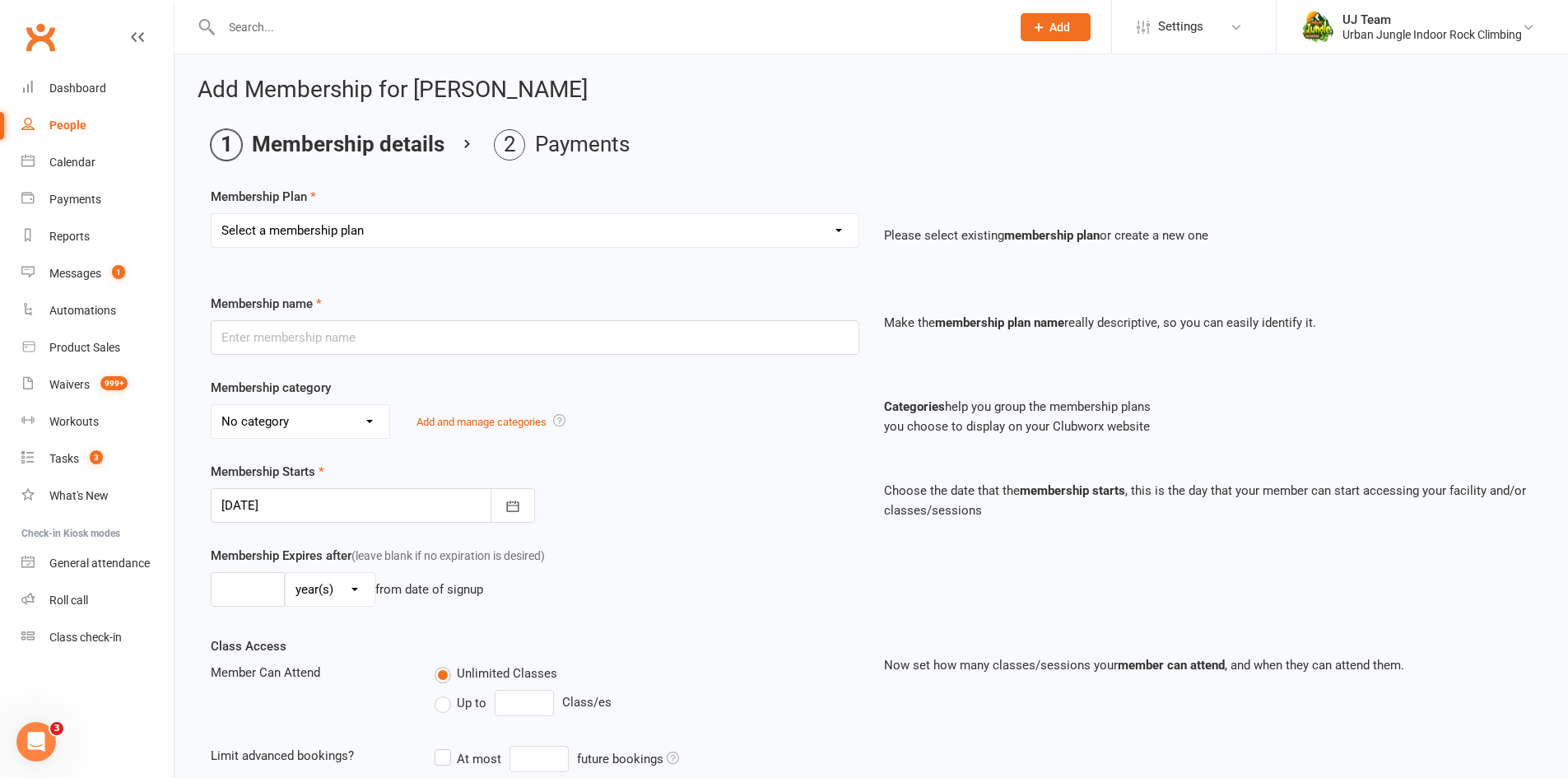
click at [449, 65] on div "Add Membership for Thomas Erkes Membership details Payments Membership Plan Sel…" at bounding box center [871, 570] width 1394 height 1032
